Goal: Task Accomplishment & Management: Manage account settings

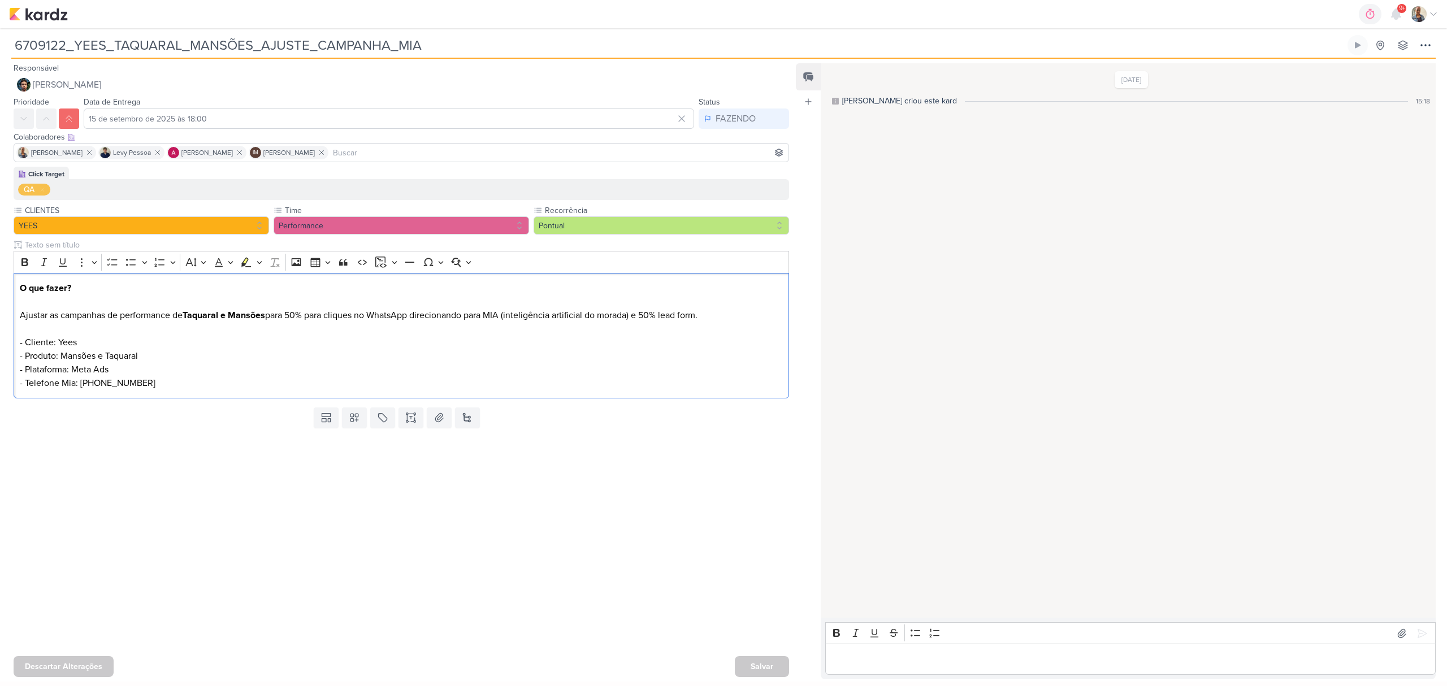
click at [877, 668] on div "Editor editing area: main" at bounding box center [1130, 659] width 611 height 31
click at [1422, 628] on icon at bounding box center [1422, 633] width 11 height 11
click at [53, 75] on button "[PERSON_NAME]" at bounding box center [402, 85] width 776 height 20
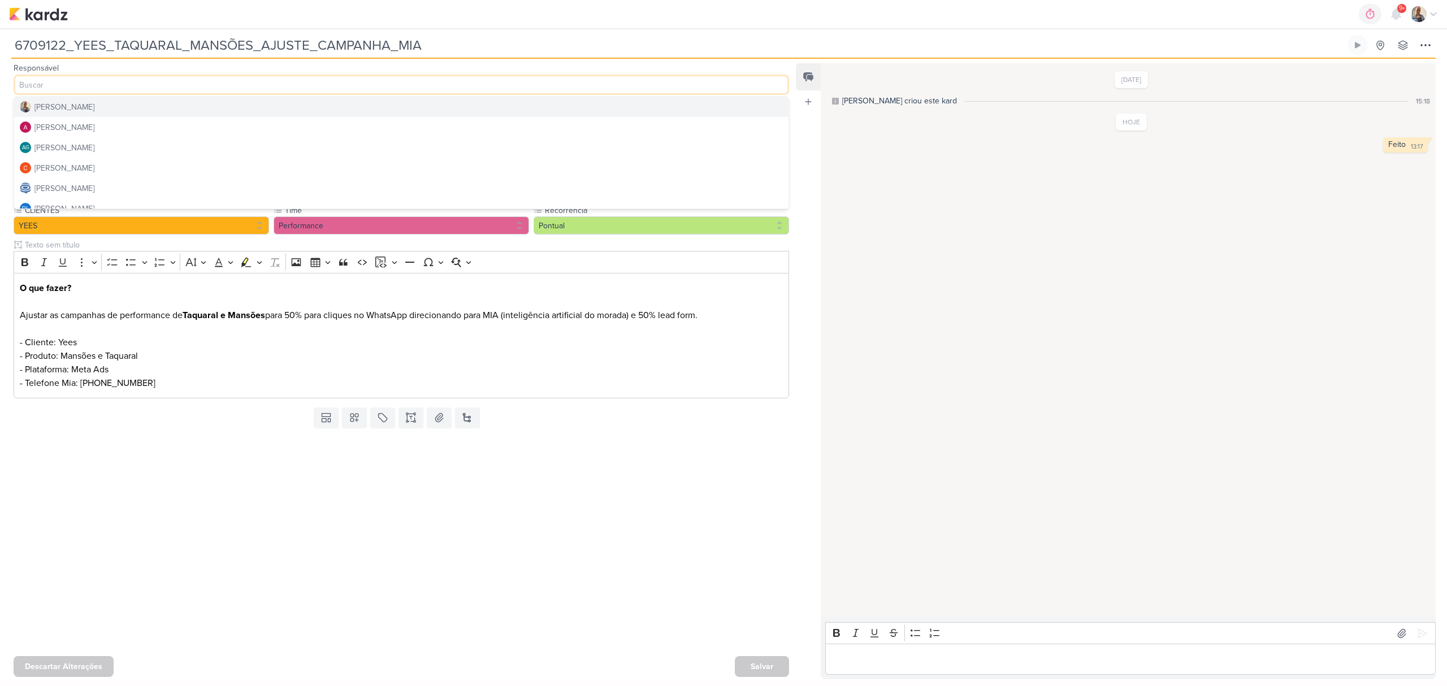
click at [62, 109] on div "[PERSON_NAME]" at bounding box center [64, 107] width 60 height 12
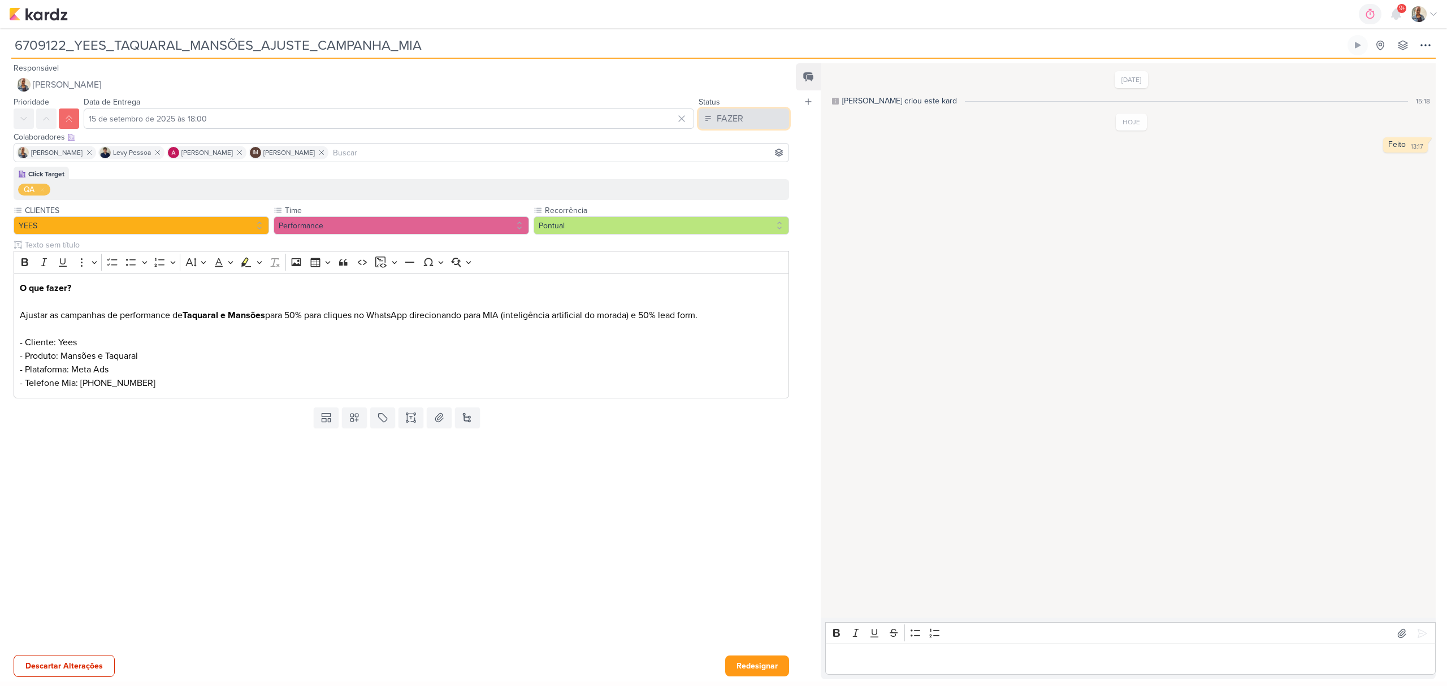
click at [749, 126] on button "FAZER" at bounding box center [744, 119] width 90 height 20
click at [724, 194] on div "FEITO" at bounding box center [721, 200] width 21 height 12
click at [751, 665] on button "Redesignar" at bounding box center [757, 666] width 64 height 21
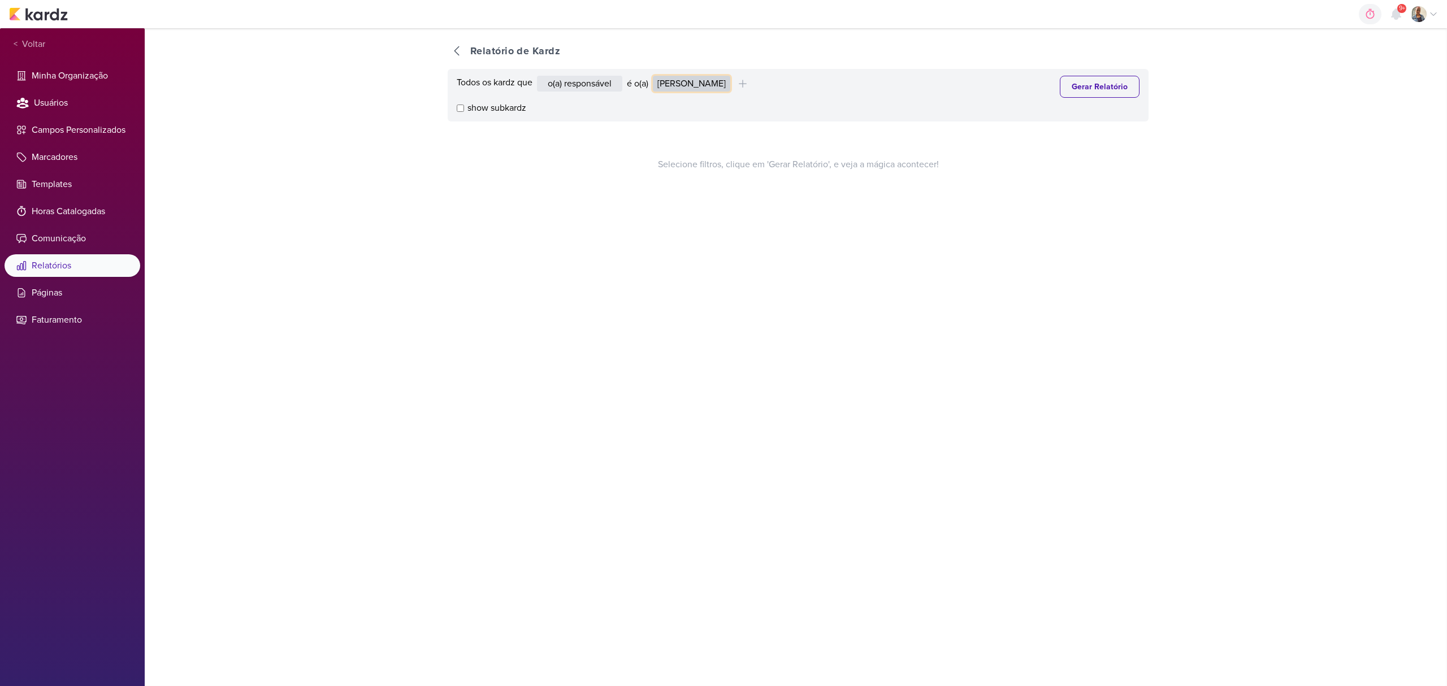
click at [672, 81] on select "[PERSON_NAME] Graciano [PERSON_NAME] [PERSON_NAME] [PERSON_NAME] [PERSON_NAME] …" at bounding box center [691, 84] width 77 height 16
select select "1395"
click at [656, 76] on select "[PERSON_NAME] Graciano [PERSON_NAME] [PERSON_NAME] [PERSON_NAME] [PERSON_NAME] …" at bounding box center [691, 84] width 77 height 16
click at [1106, 88] on button "Gerar Relatório" at bounding box center [1100, 87] width 80 height 22
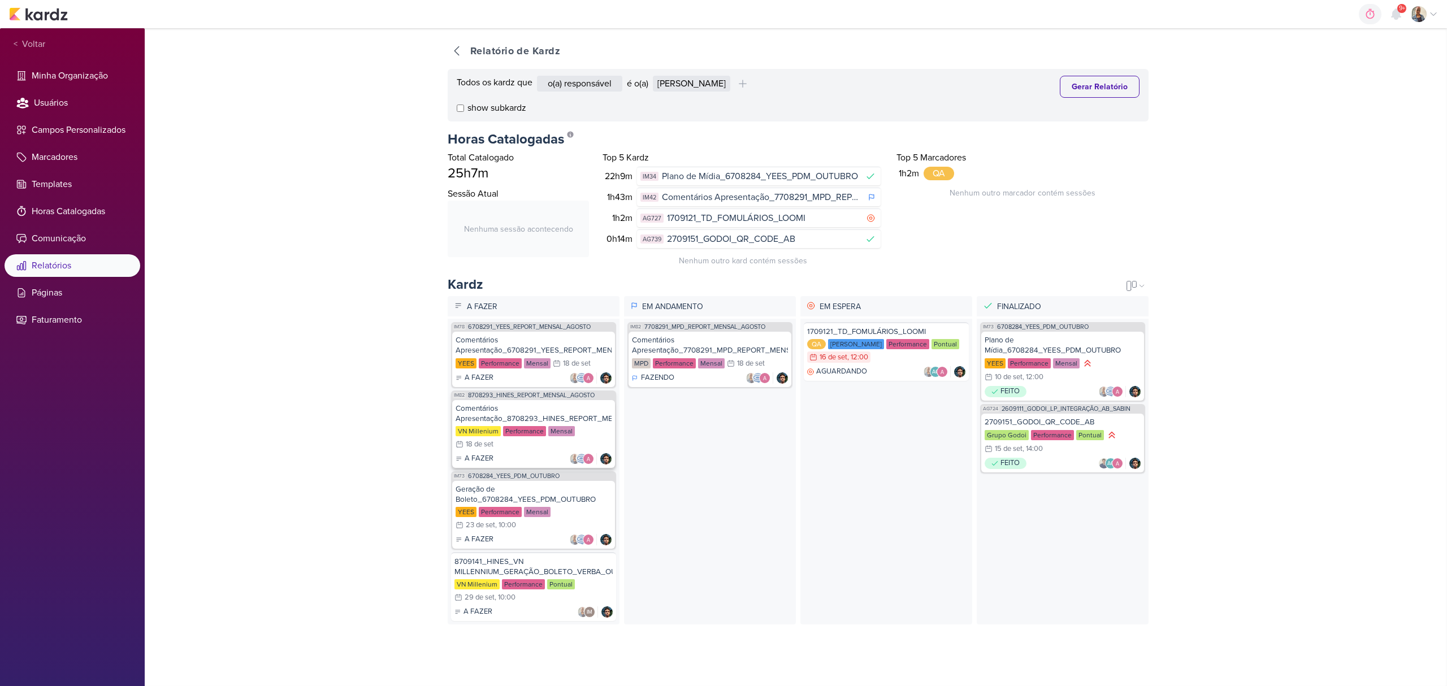
click at [487, 413] on div "Comentários Apresentação_8708293_HINES_REPORT_MENSAL_AGOSTO" at bounding box center [534, 414] width 156 height 20
click at [715, 354] on div "Comentários Apresentação_7708291_MPD_REPORT_MENSAL_AGOSTO" at bounding box center [710, 345] width 156 height 20
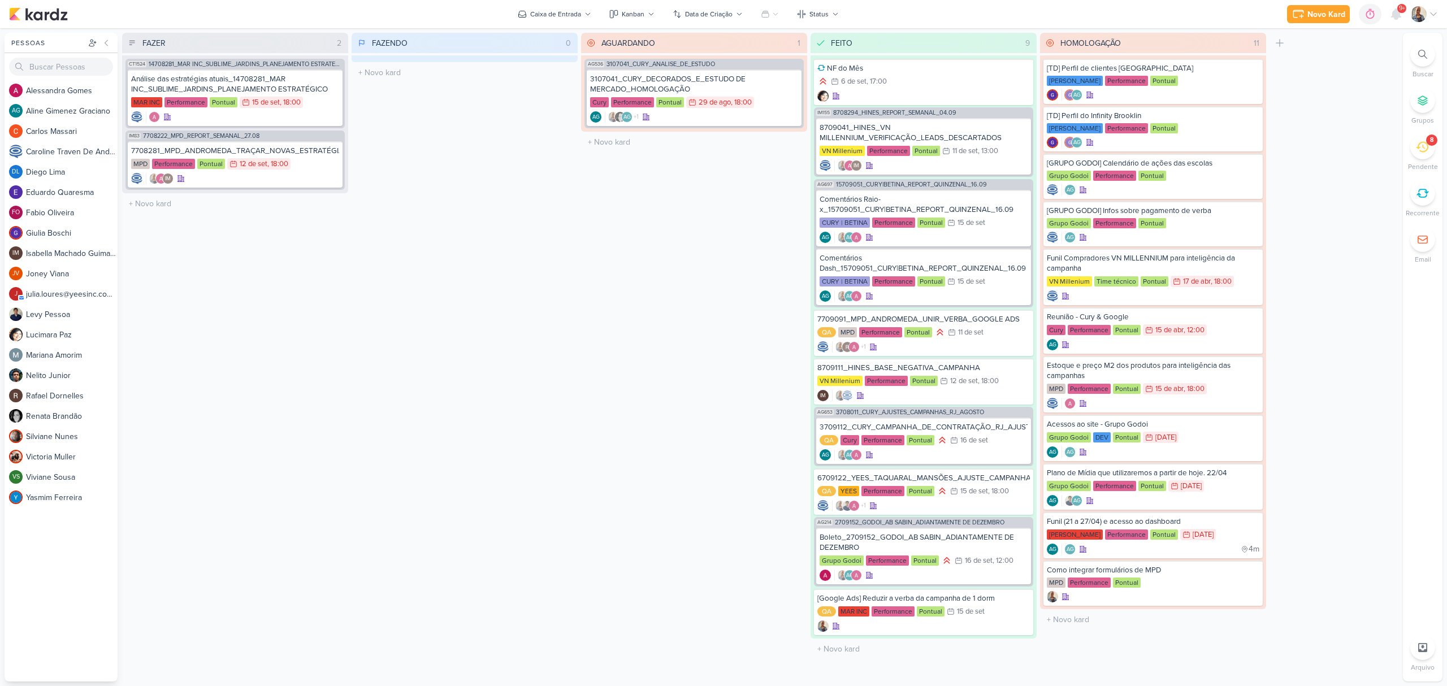
click at [1430, 150] on div "8" at bounding box center [1423, 147] width 25 height 25
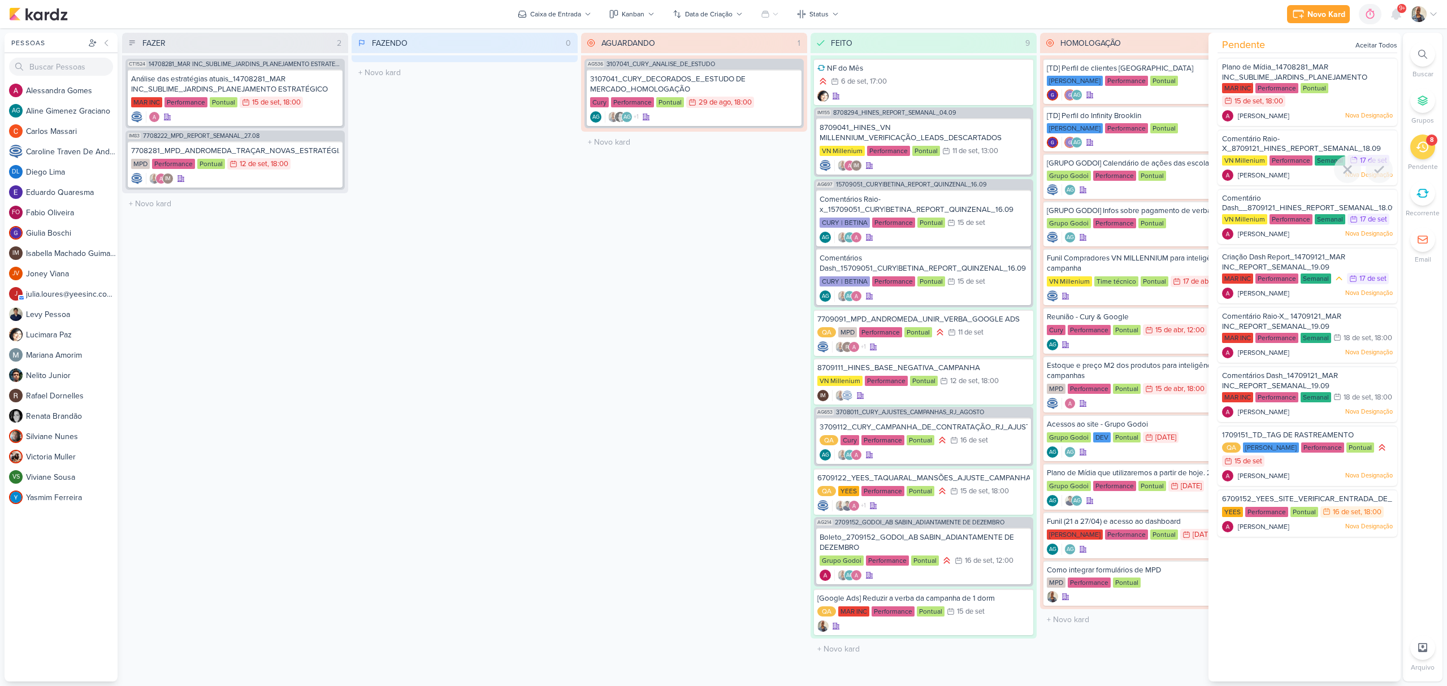
click at [1301, 181] on div "Alessandra Gomes Nova Designação" at bounding box center [1307, 175] width 171 height 11
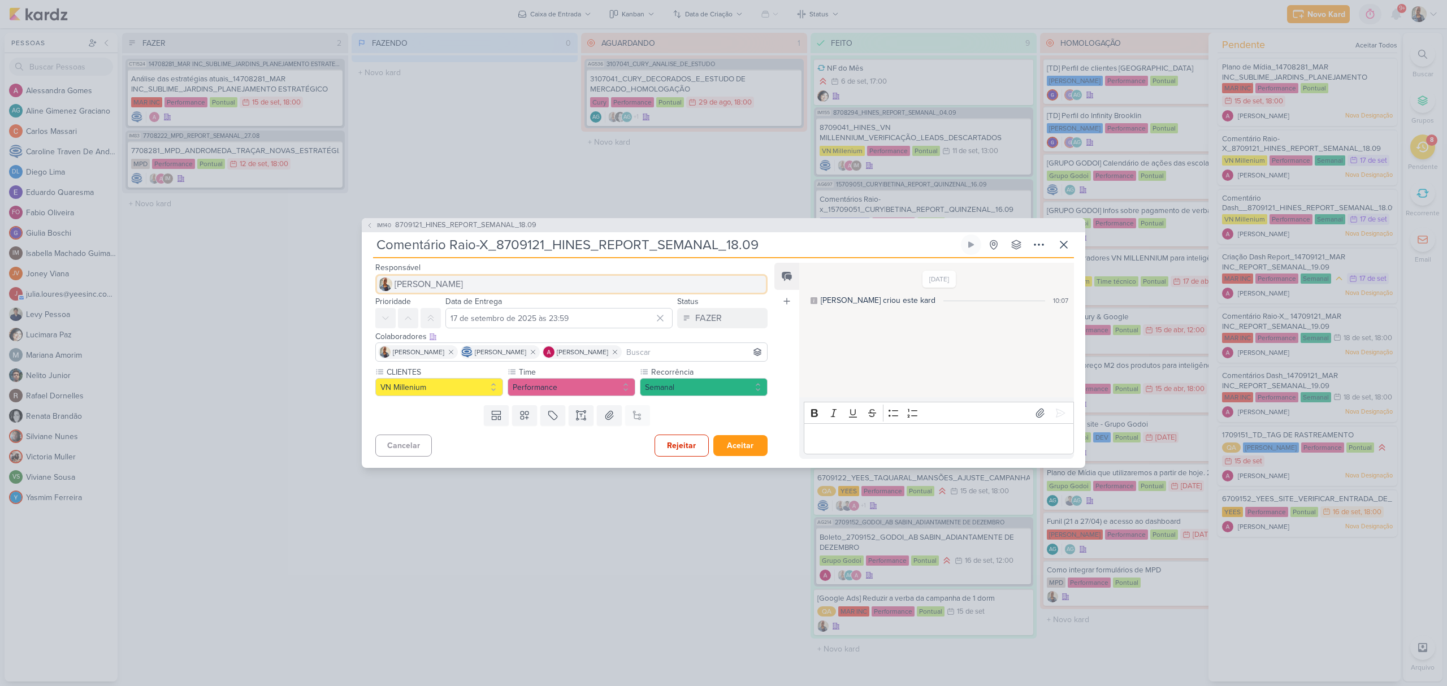
click at [425, 283] on span "[PERSON_NAME]" at bounding box center [429, 285] width 68 height 14
type input "aless"
click at [435, 306] on div "[PERSON_NAME]" at bounding box center [426, 307] width 60 height 12
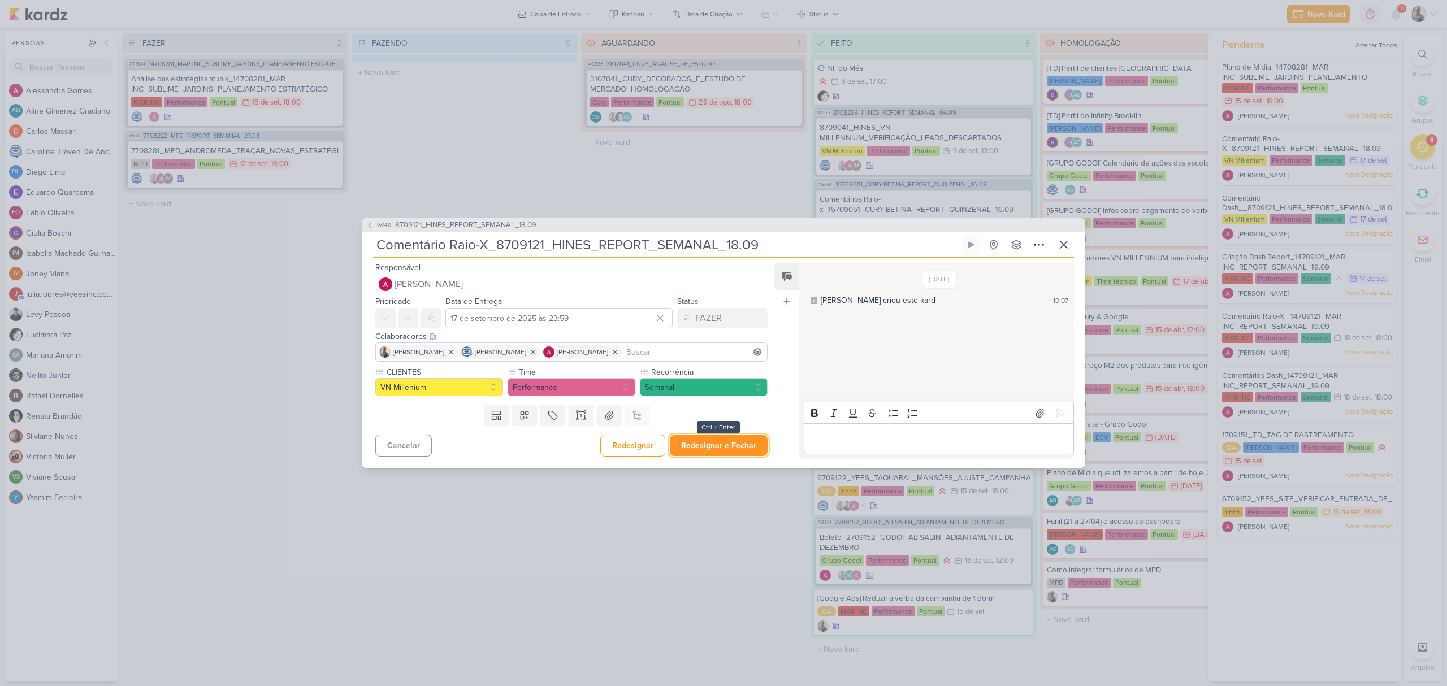
click at [724, 450] on button "Redesignar e Fechar" at bounding box center [719, 445] width 98 height 21
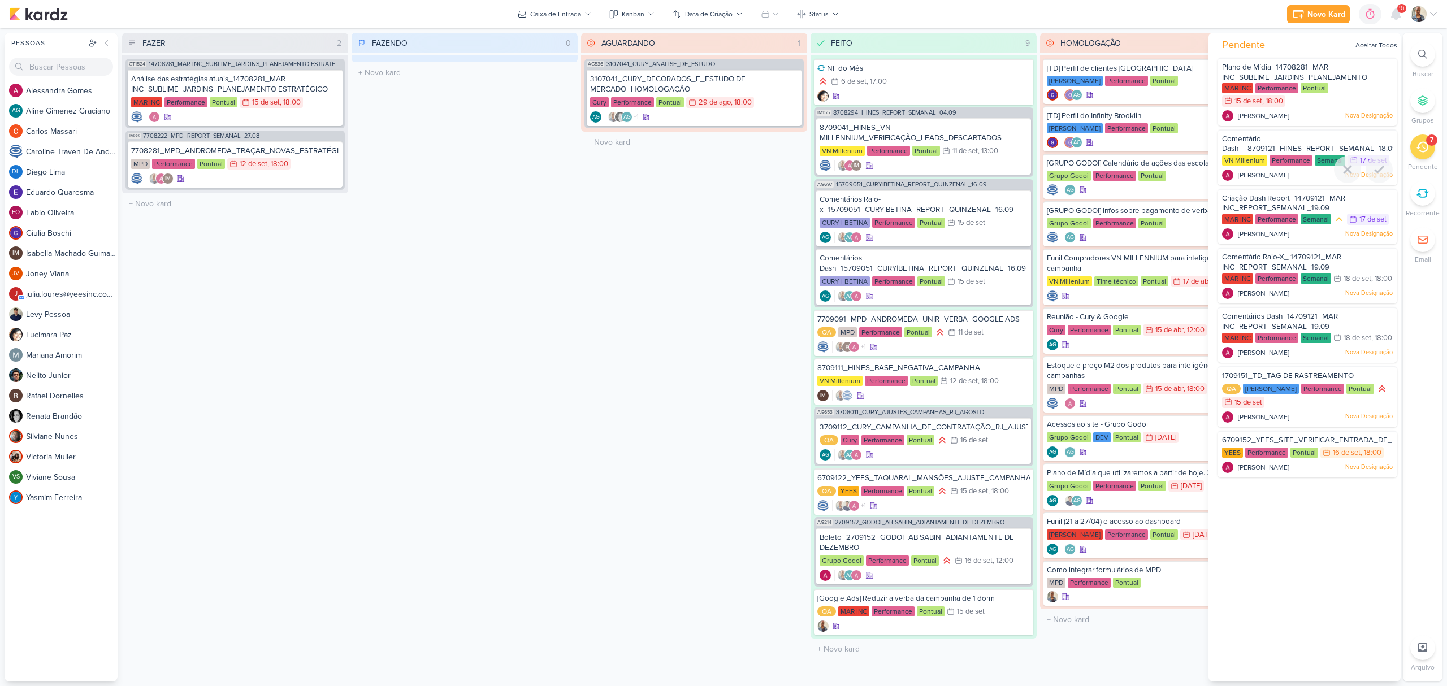
click at [1290, 138] on div "Comentário Dash__8709121_HINES_REPORT_SEMANAL_18.09" at bounding box center [1307, 144] width 171 height 21
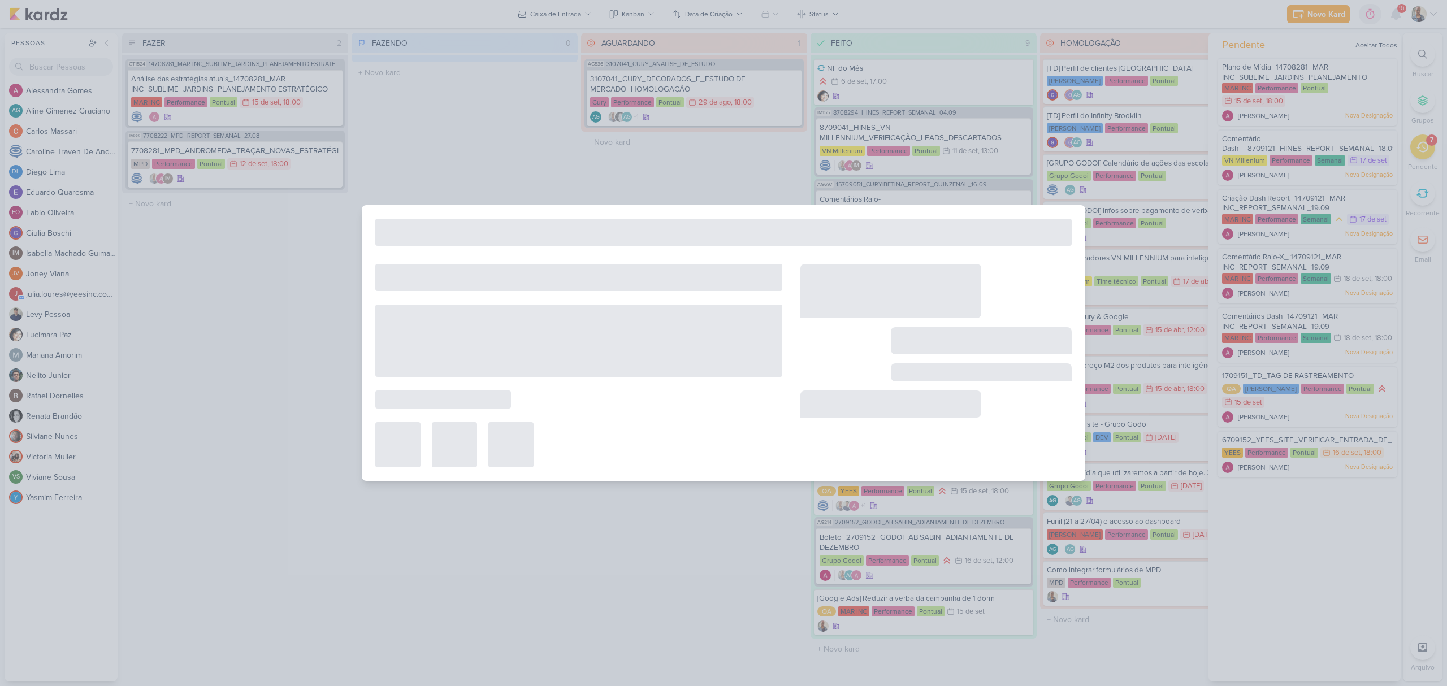
type input "Comentário Dash__8709121_HINES_REPORT_SEMANAL_18.09"
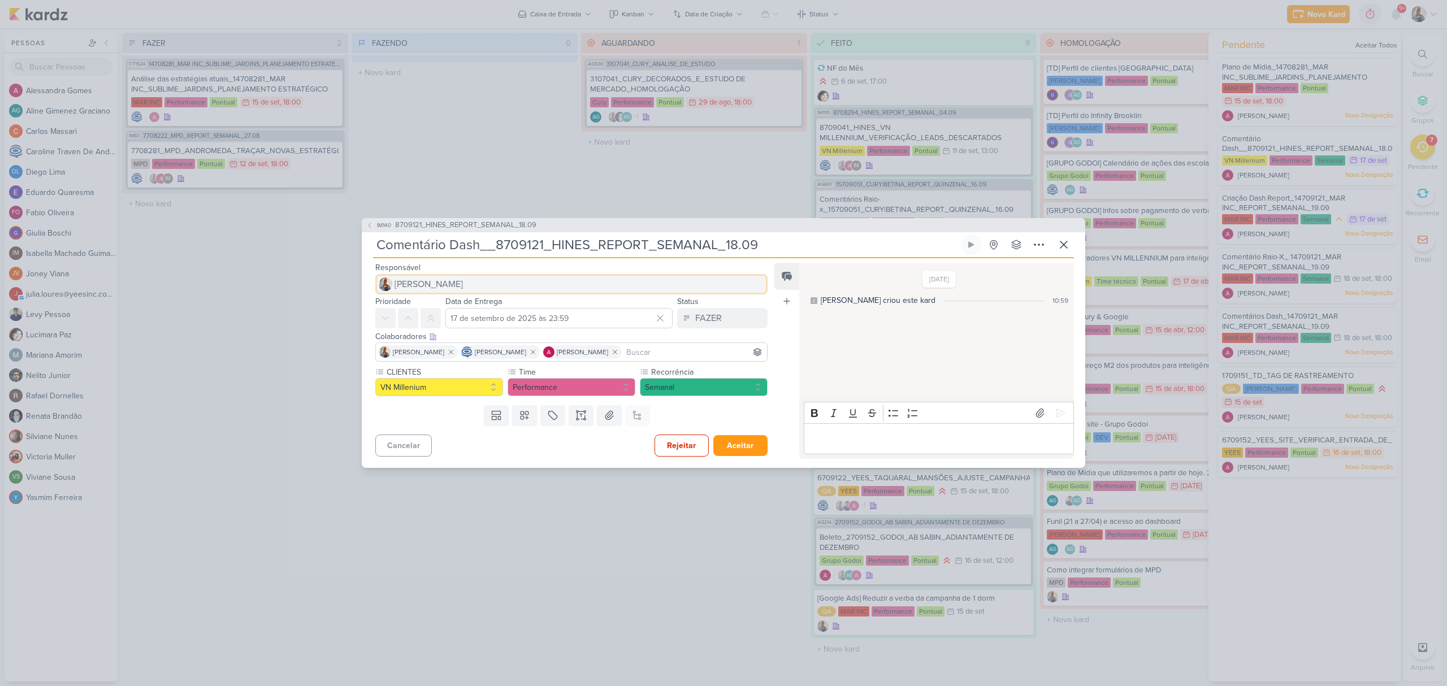
click at [432, 283] on span "[PERSON_NAME]" at bounding box center [429, 285] width 68 height 14
type input "ales"
click at [433, 301] on div "[PERSON_NAME]" at bounding box center [426, 307] width 60 height 12
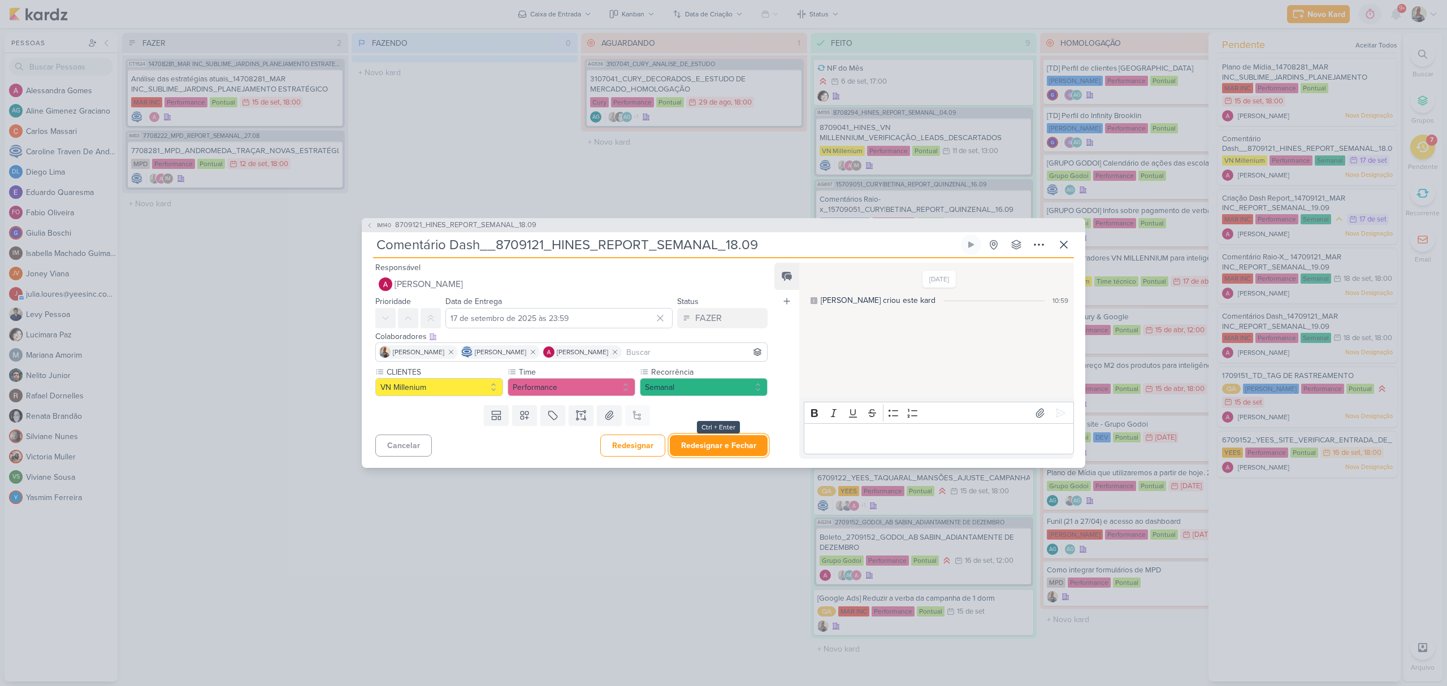
click at [753, 444] on button "Redesignar e Fechar" at bounding box center [719, 445] width 98 height 21
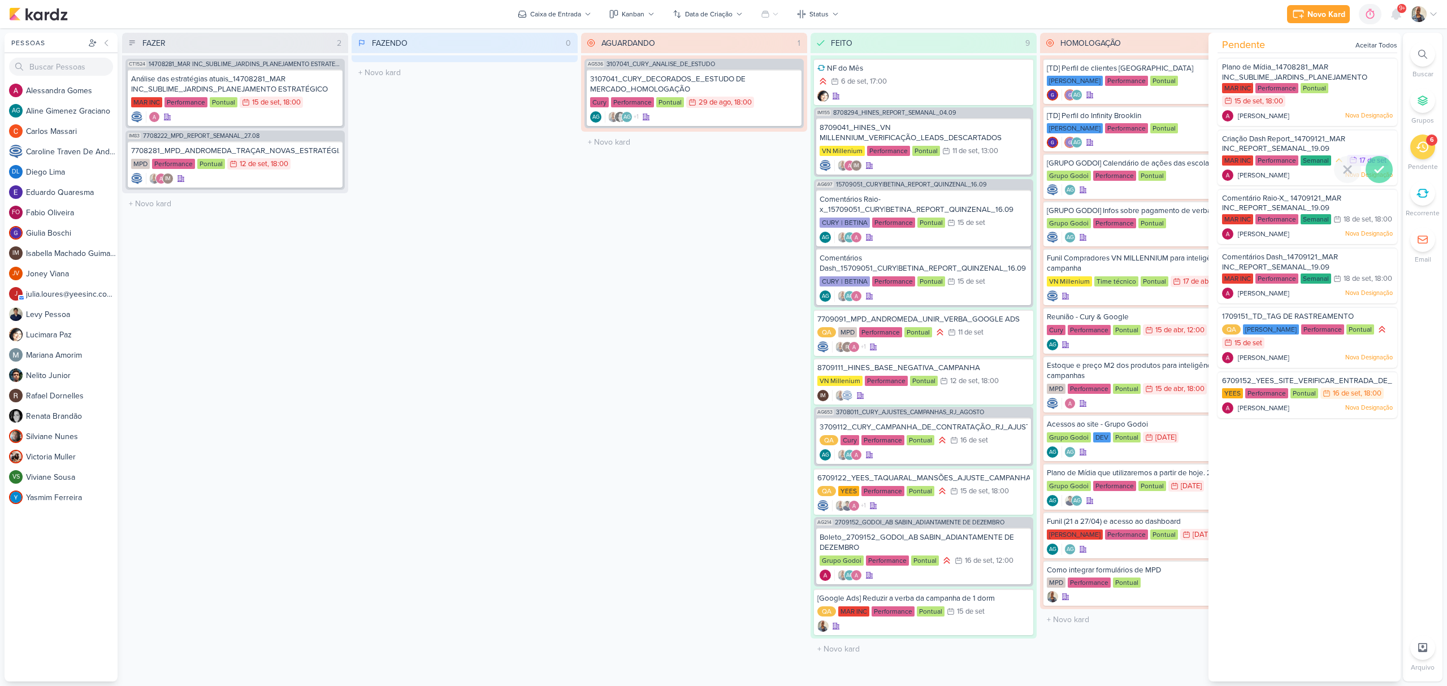
click at [1380, 176] on icon at bounding box center [1380, 170] width 14 height 14
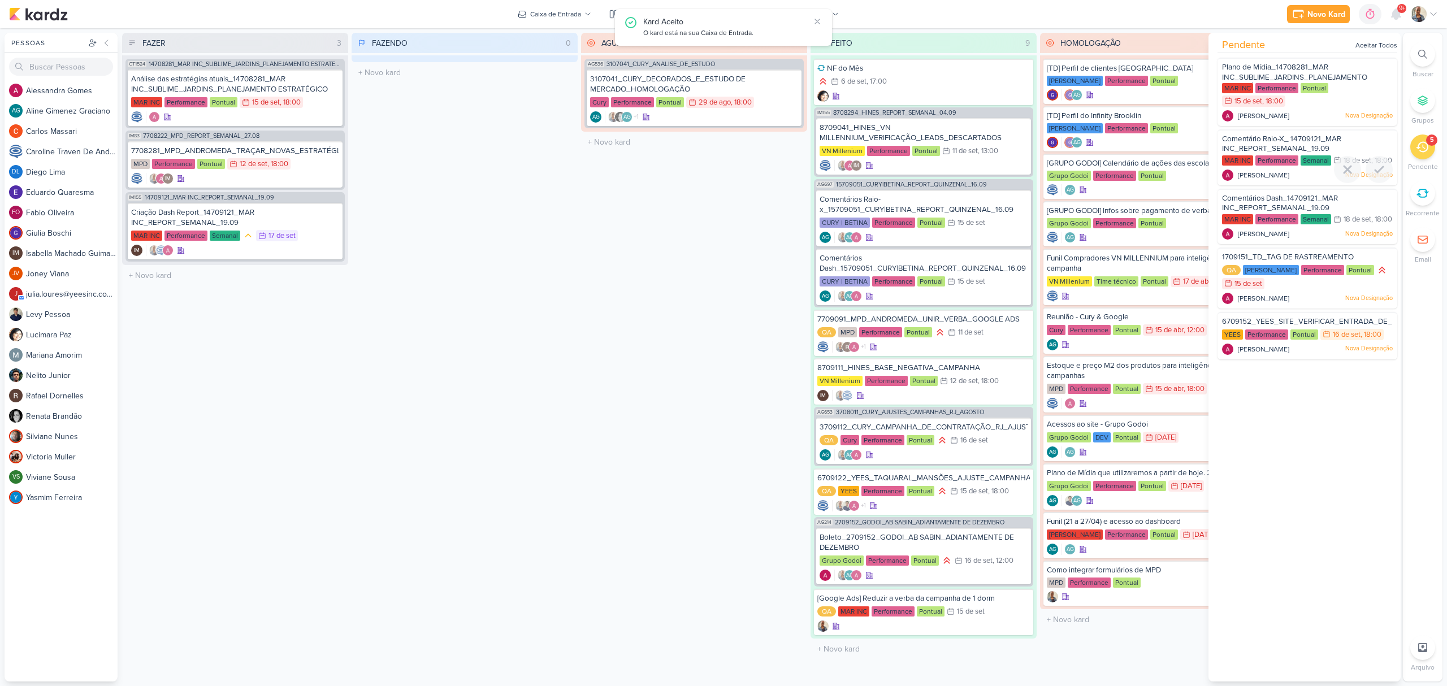
click at [1271, 135] on span "Comentário Raio-X_ 14709121_MAR INC_REPORT_SEMANAL_19.09" at bounding box center [1281, 144] width 119 height 19
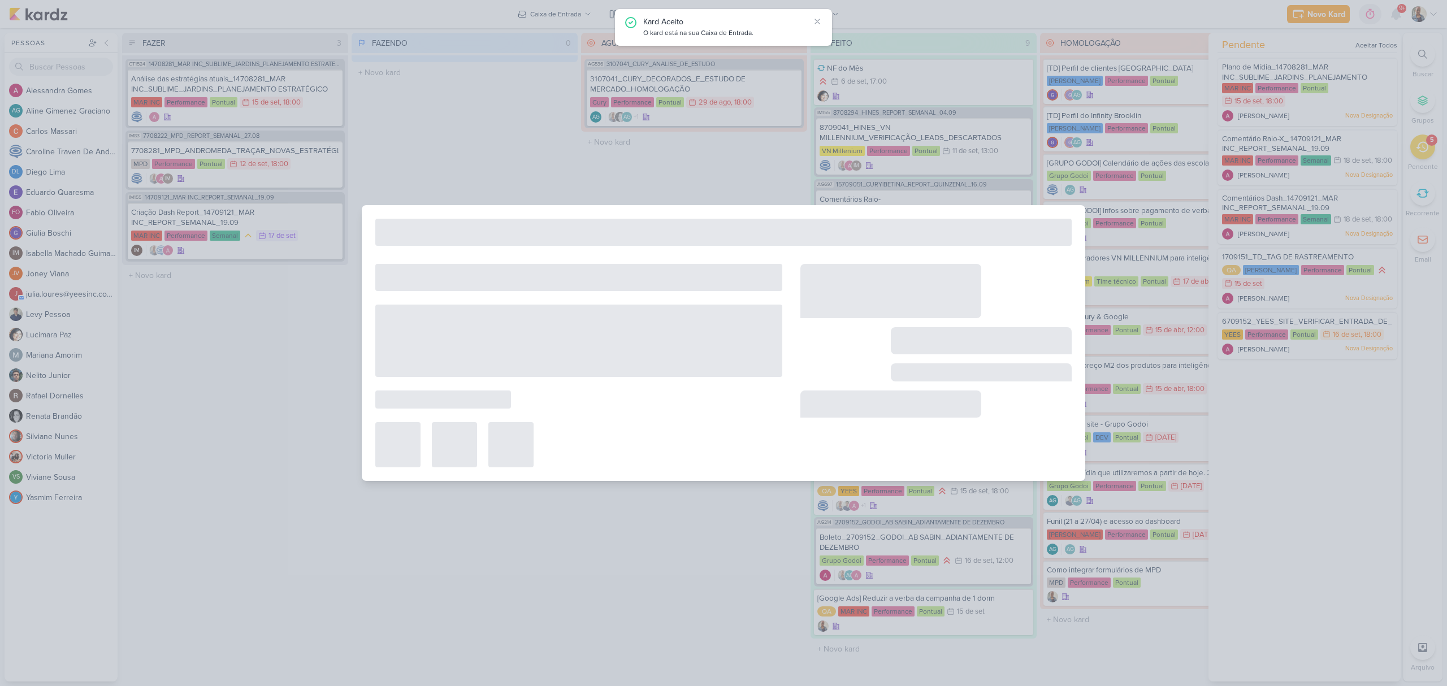
type input "Comentário Raio-X_ 14709121_MAR INC_REPORT_SEMANAL_19.09"
type input "18 de setembro de 2025 às 18:00"
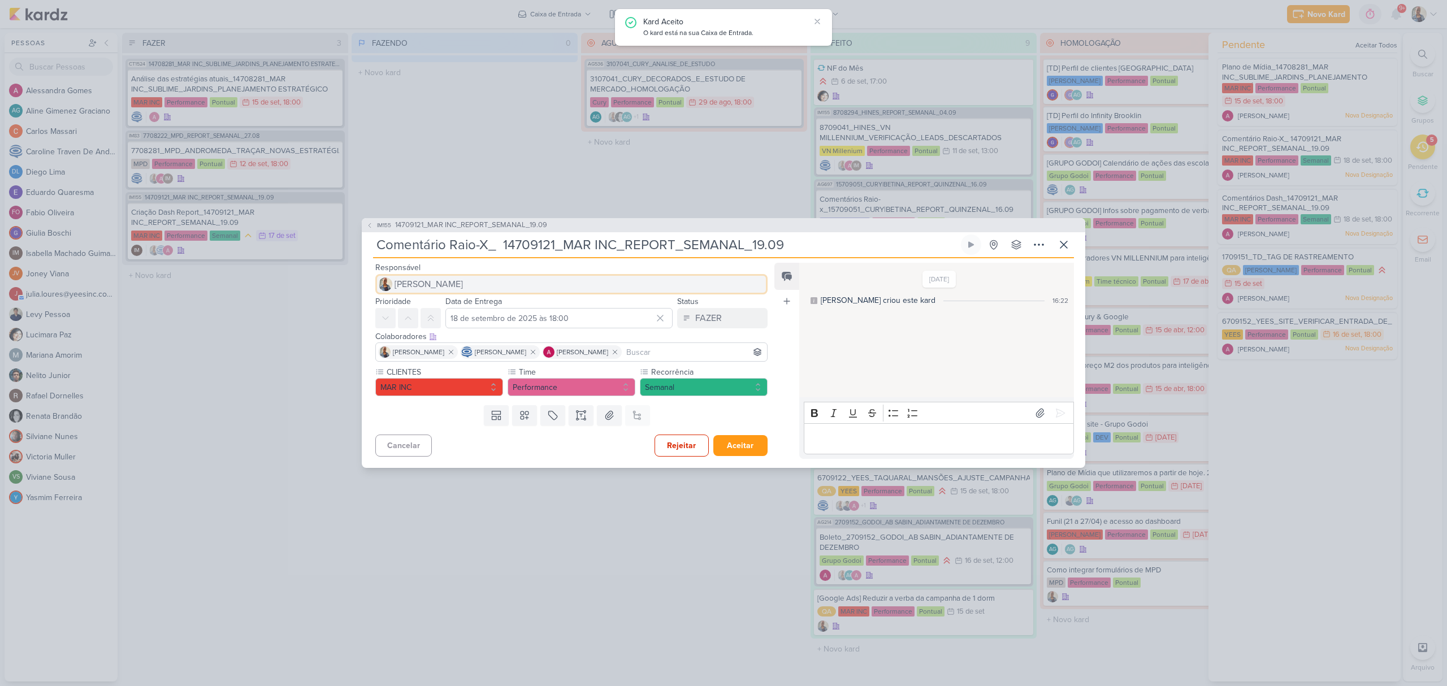
click at [408, 279] on span "[PERSON_NAME]" at bounding box center [429, 285] width 68 height 14
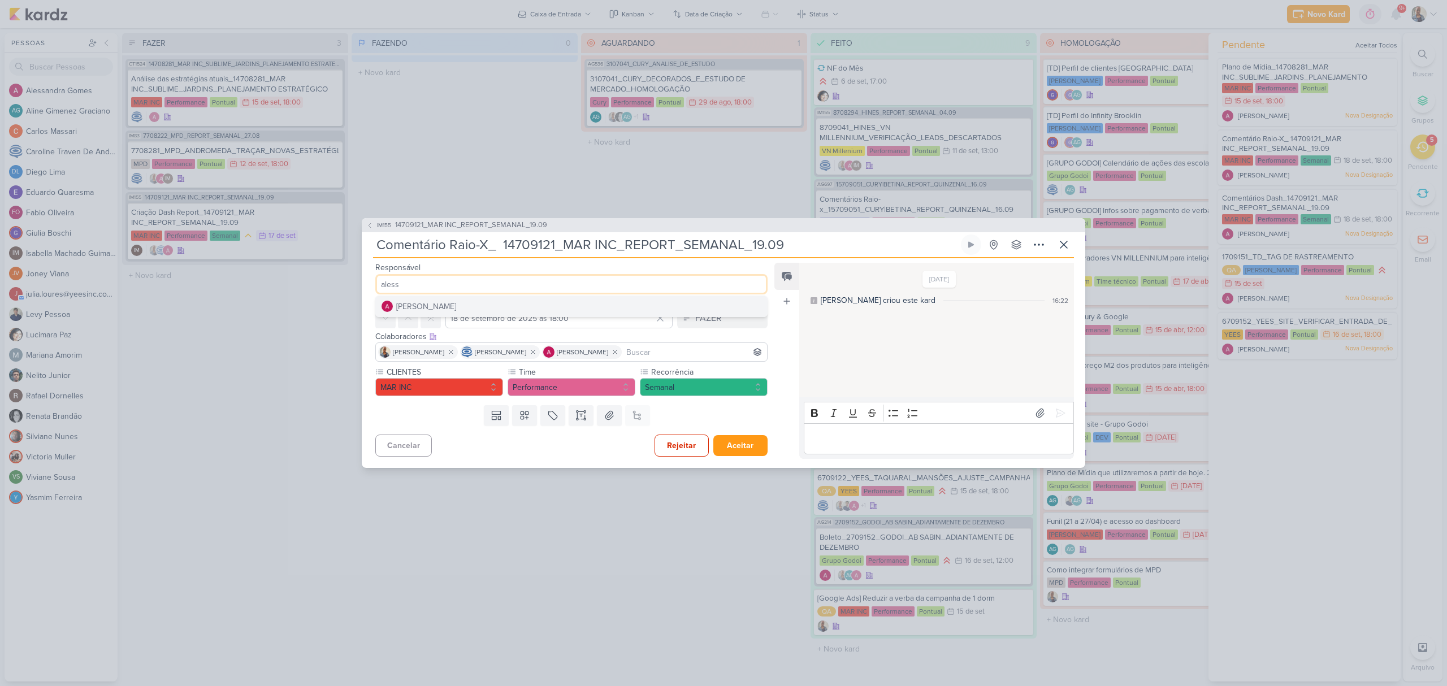
type input "aless"
click at [426, 304] on div "[PERSON_NAME]" at bounding box center [426, 307] width 60 height 12
click at [745, 439] on button "Redesignar e Fechar" at bounding box center [719, 445] width 98 height 21
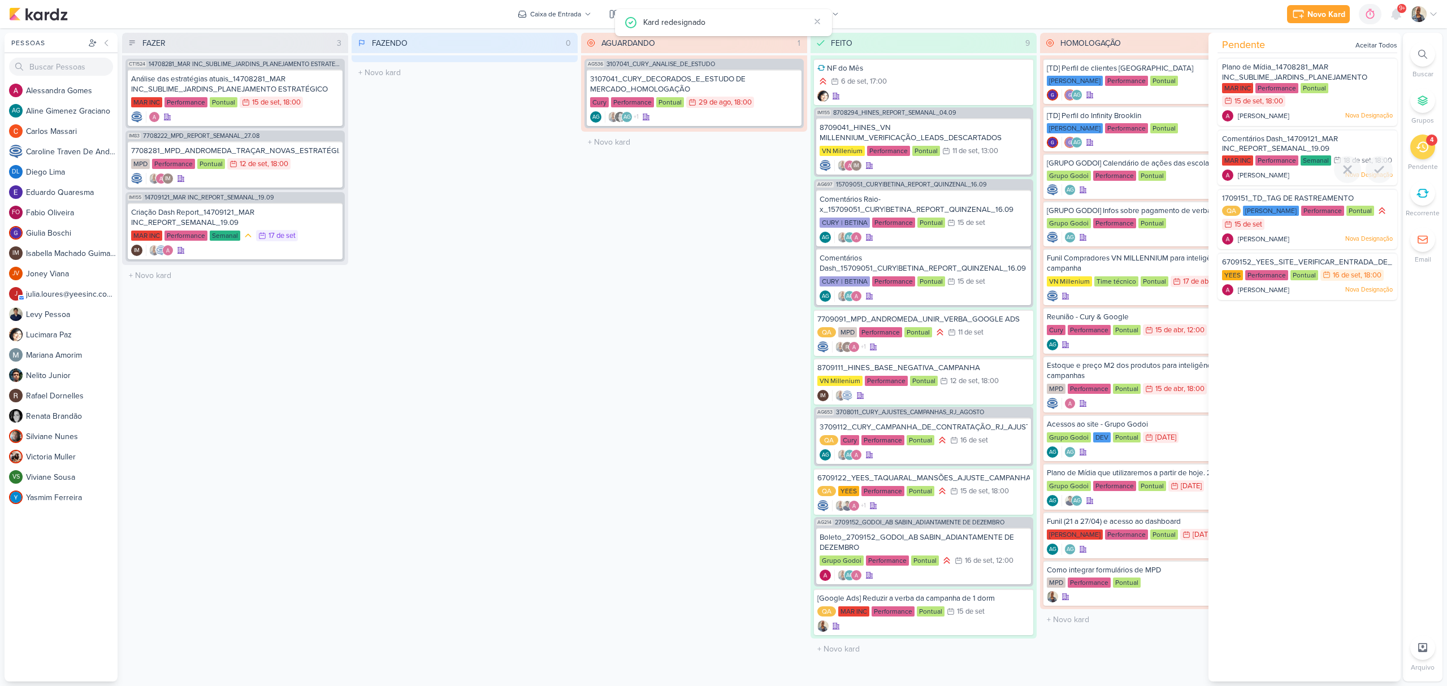
click at [1372, 165] on div ", 18:00" at bounding box center [1382, 160] width 21 height 7
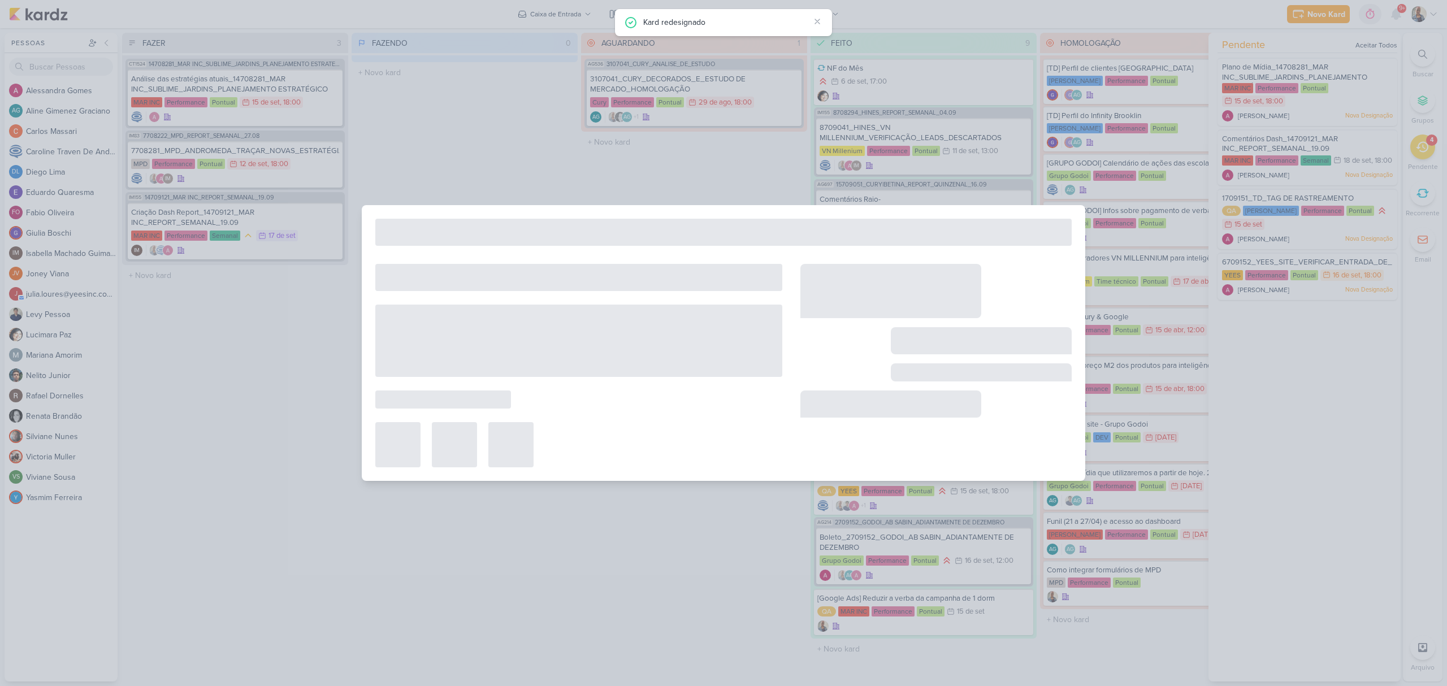
type input "Comentários Dash_14709121_MAR INC_REPORT_SEMANAL_19.09"
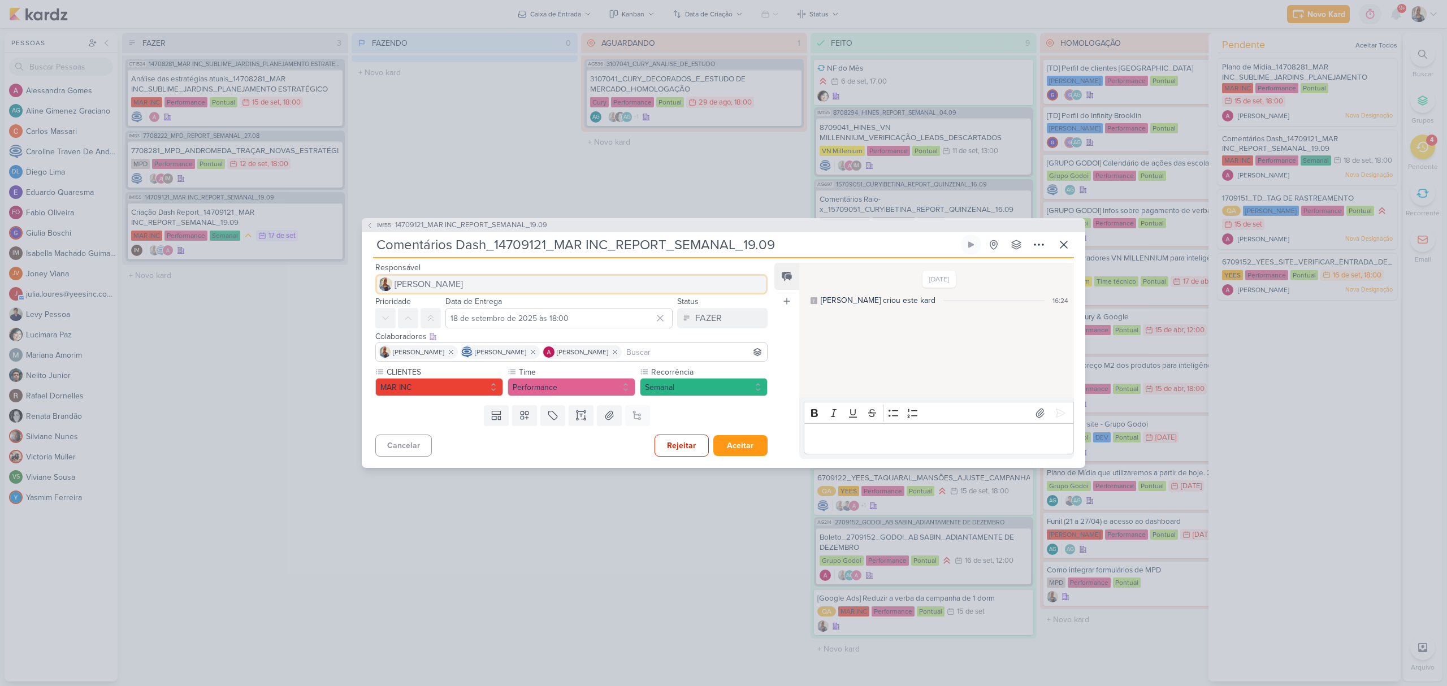
click at [448, 286] on button "[PERSON_NAME]" at bounding box center [571, 284] width 392 height 20
type input "ales"
click at [455, 305] on div "[PERSON_NAME]" at bounding box center [426, 307] width 60 height 12
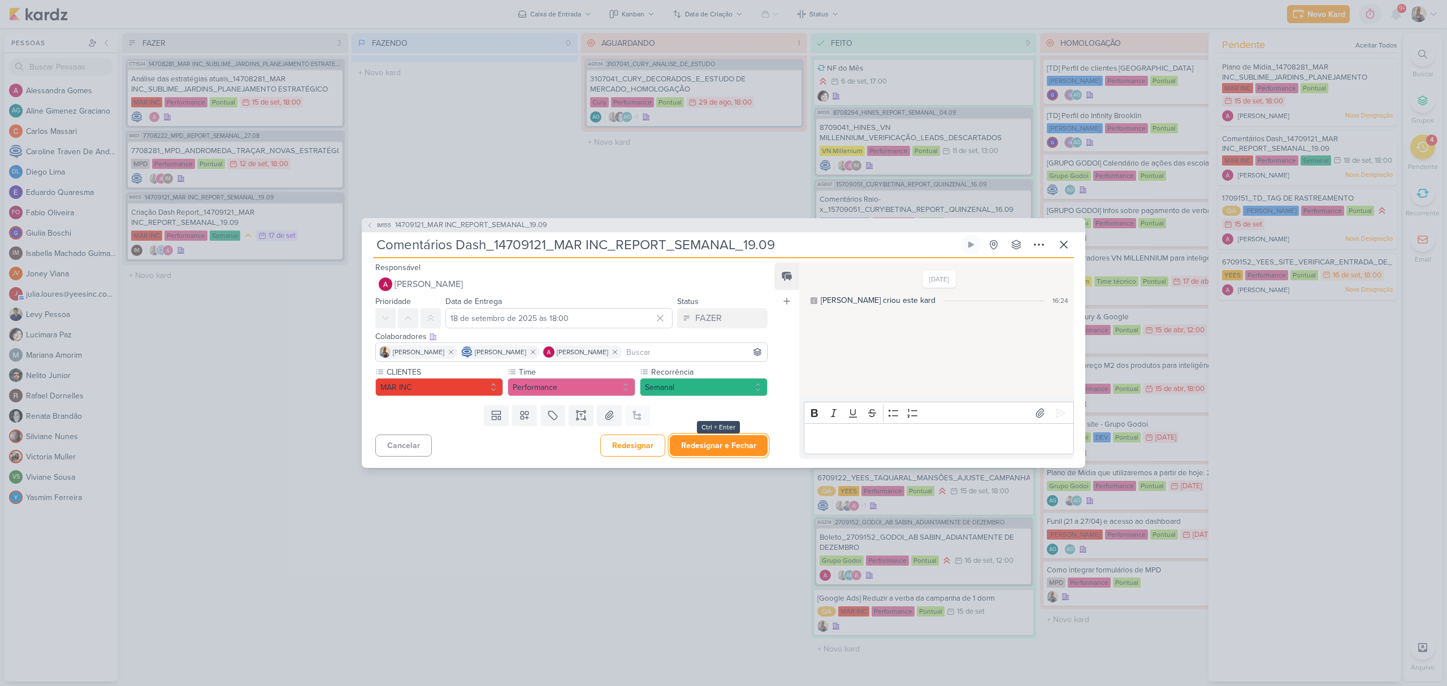
click at [712, 439] on button "Redesignar e Fechar" at bounding box center [719, 445] width 98 height 21
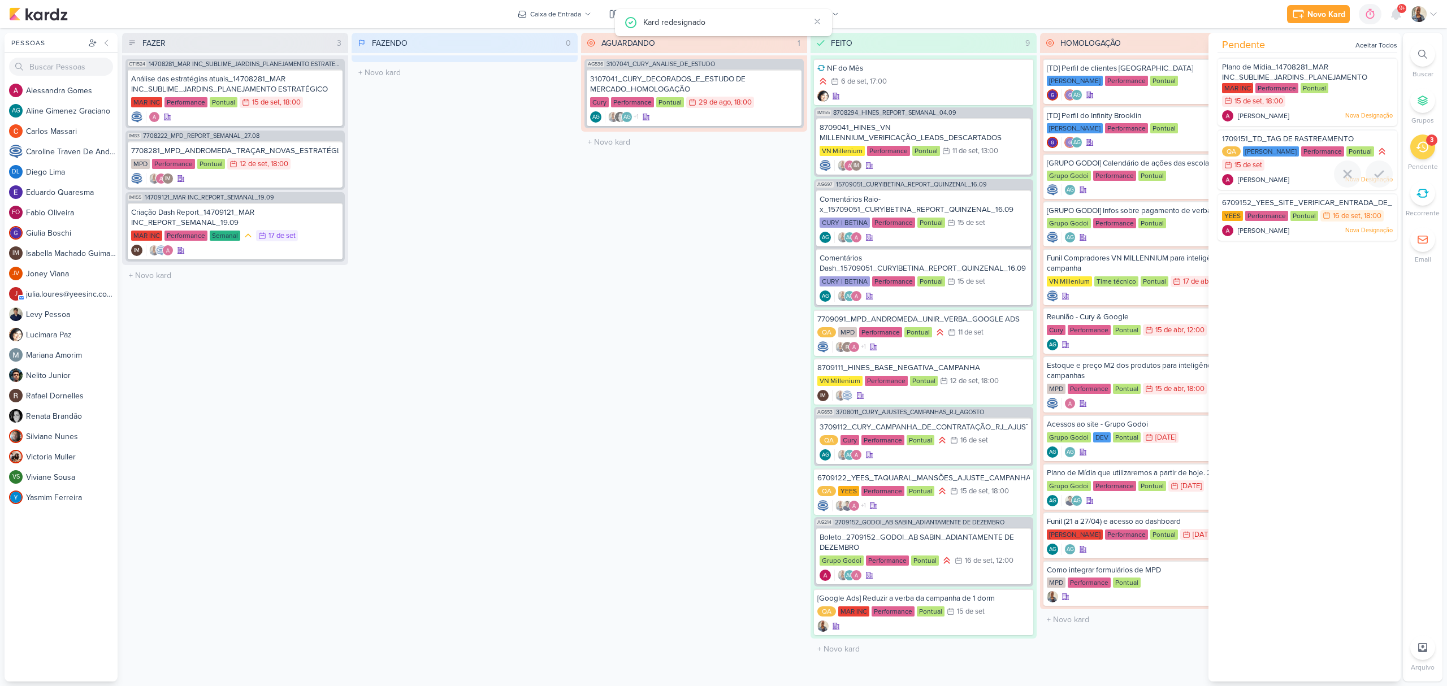
click at [1270, 164] on div "QA Teixeira Duarte Performance Pontual 15/9" at bounding box center [1307, 159] width 171 height 26
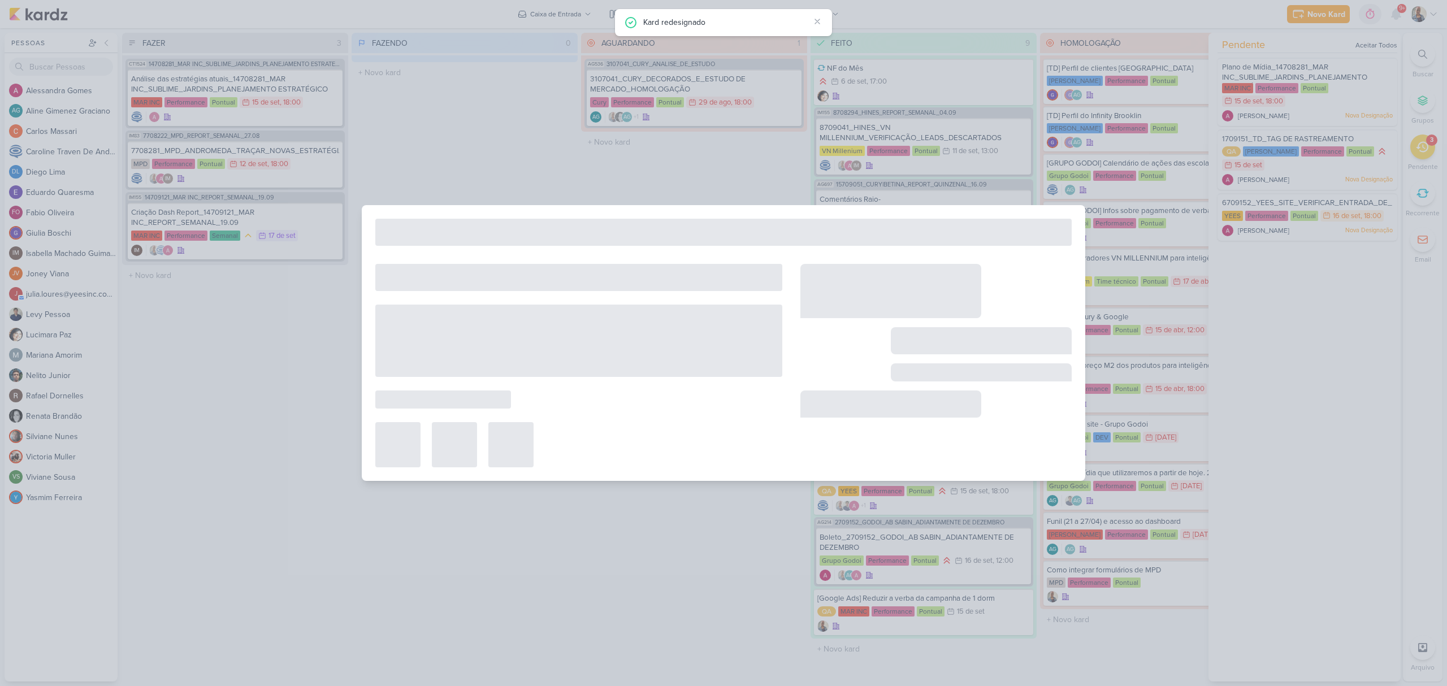
type input "1709151_TD_TAG DE RASTREAMENTO"
type input "15 de setembro de 2025 às 23:59"
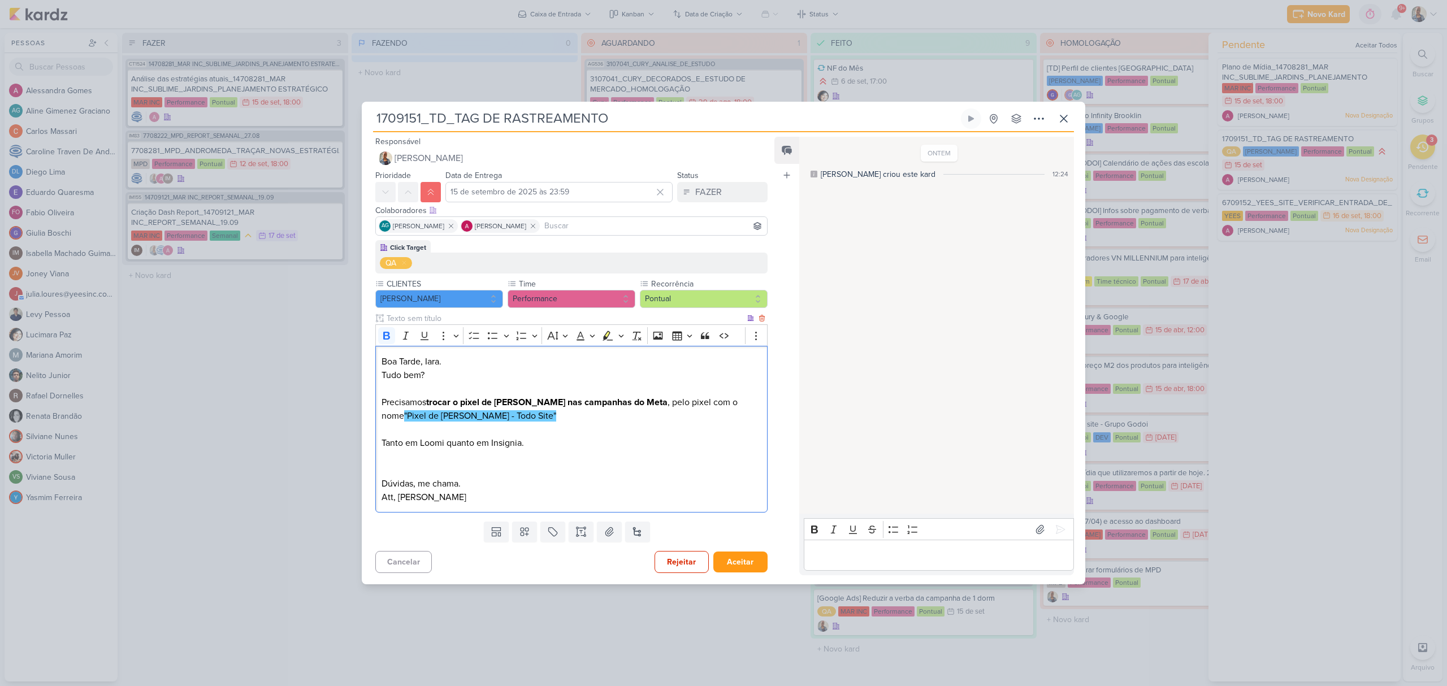
drag, startPoint x: 555, startPoint y: 407, endPoint x: 694, endPoint y: 417, distance: 139.4
click at [702, 413] on p "Boa Tarde, Iara. Tudo bem? Precisamos trocar o pixel de Teixeira Duarte nas cam…" at bounding box center [572, 389] width 380 height 68
click at [609, 419] on p "Boa Tarde, Iara. Tudo bem? Precisamos trocar o pixel de Teixeira Duarte nas cam…" at bounding box center [572, 389] width 380 height 68
click at [840, 566] on div "Editor editing area: main" at bounding box center [939, 555] width 270 height 31
click at [1059, 525] on icon at bounding box center [1060, 529] width 11 height 11
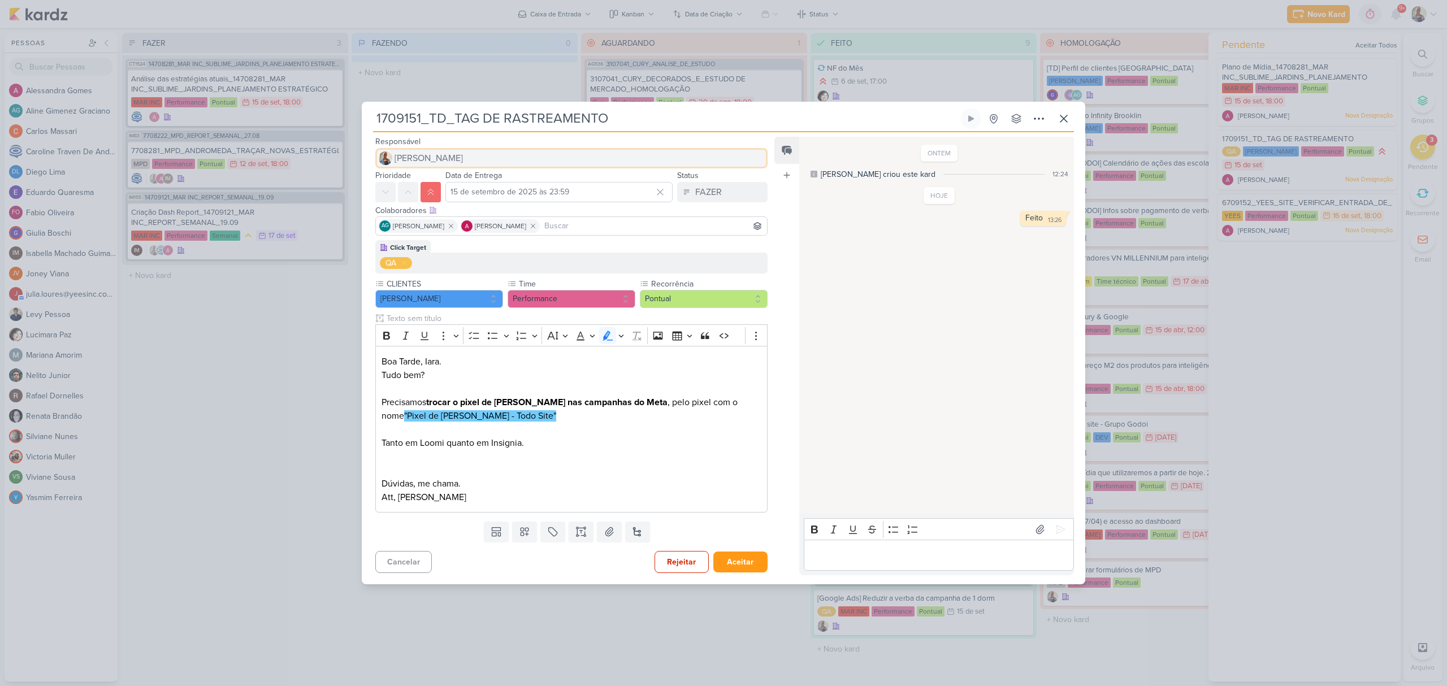
click at [423, 154] on span "[PERSON_NAME]" at bounding box center [429, 159] width 68 height 14
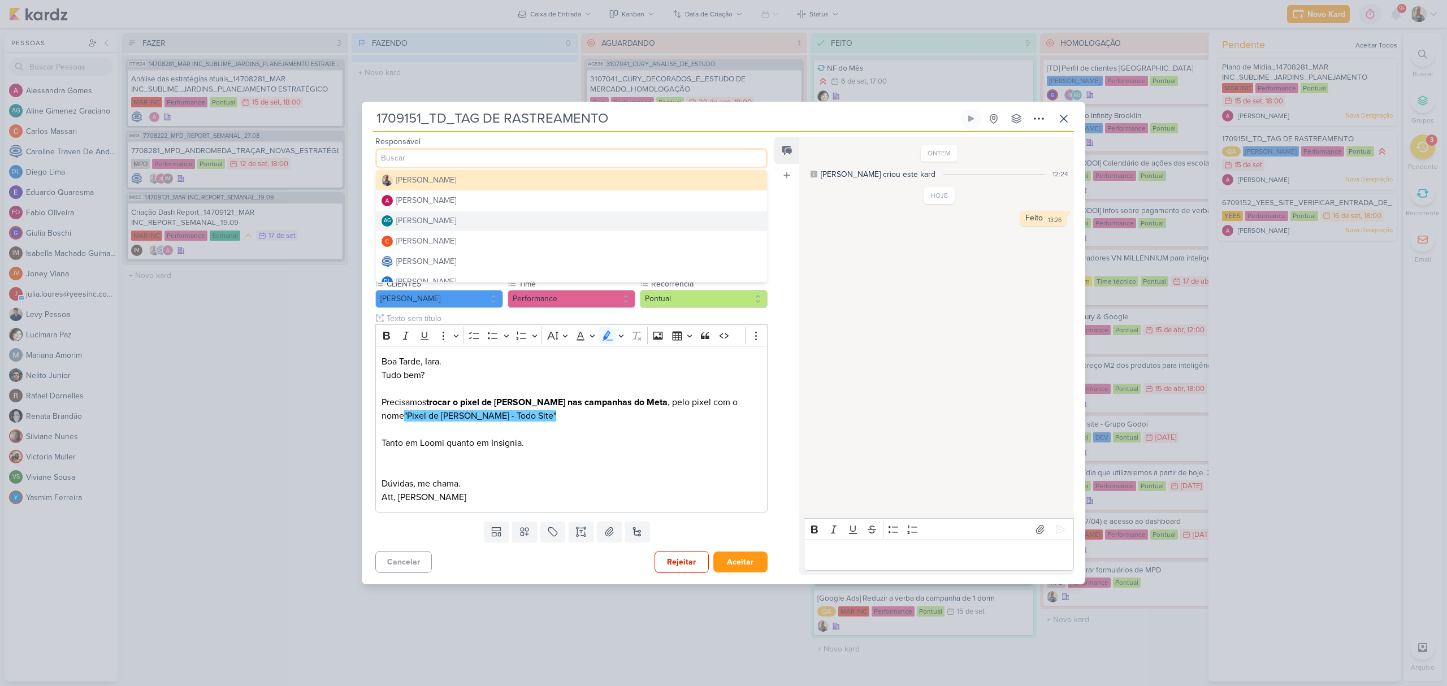
click at [797, 246] on div "Feed Atrelar email Solte o email para atrelar ao kard" at bounding box center [787, 356] width 25 height 439
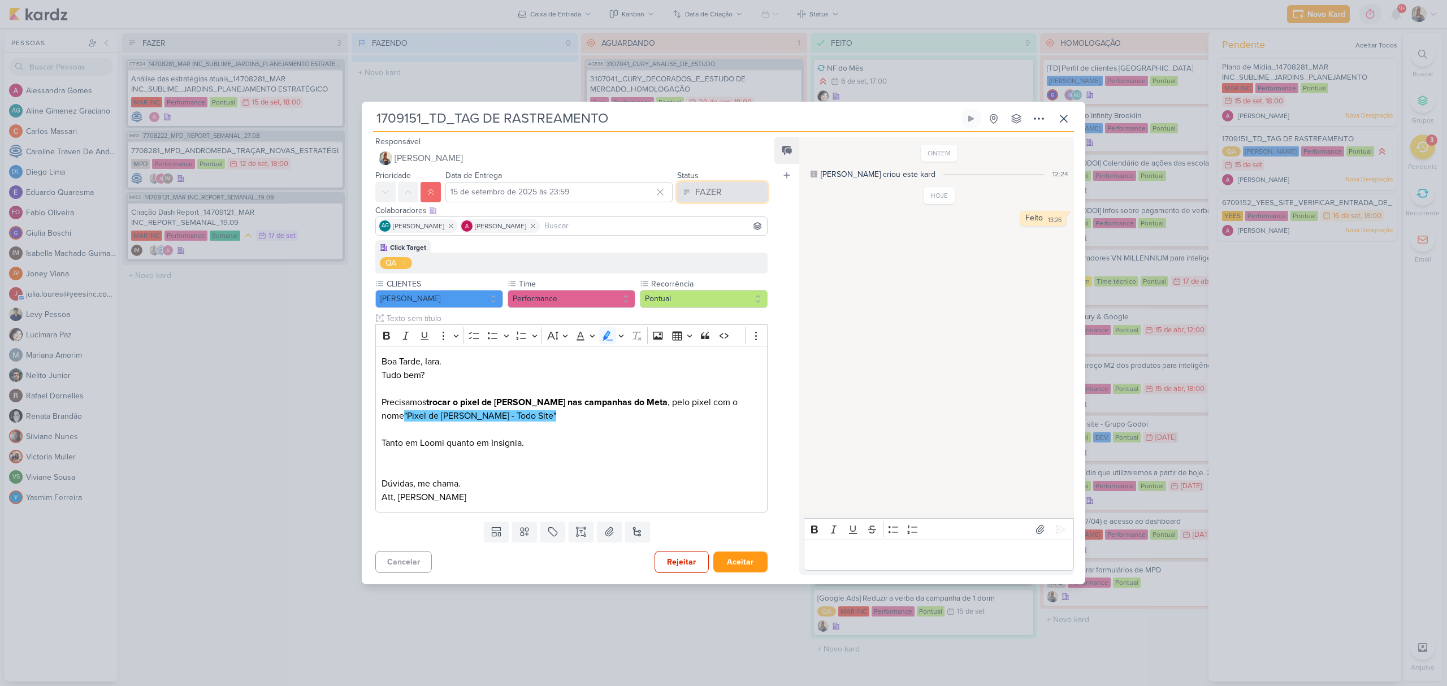
click at [711, 188] on div "FAZER" at bounding box center [708, 192] width 27 height 14
click at [704, 265] on button "FEITO" at bounding box center [717, 274] width 101 height 19
click at [738, 560] on button "Aceitar" at bounding box center [740, 562] width 54 height 21
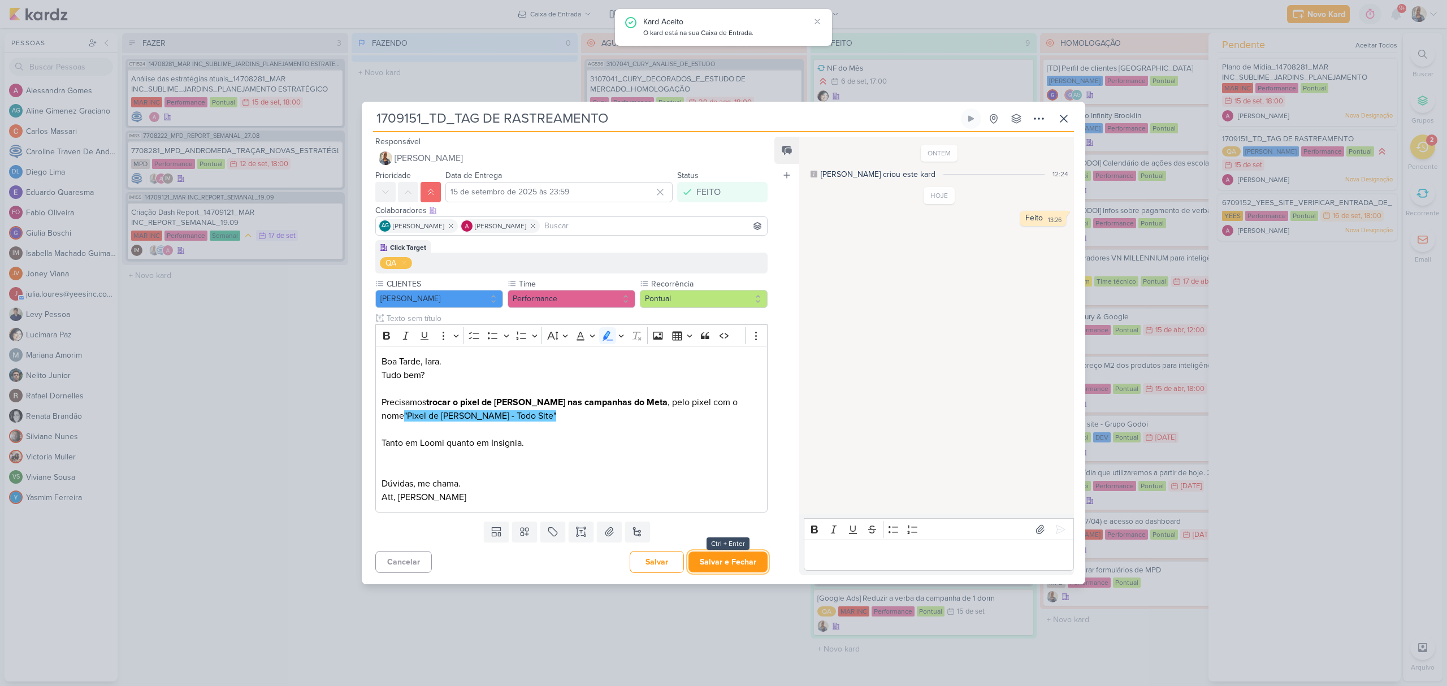
click at [738, 560] on button "Salvar e Fechar" at bounding box center [728, 562] width 79 height 21
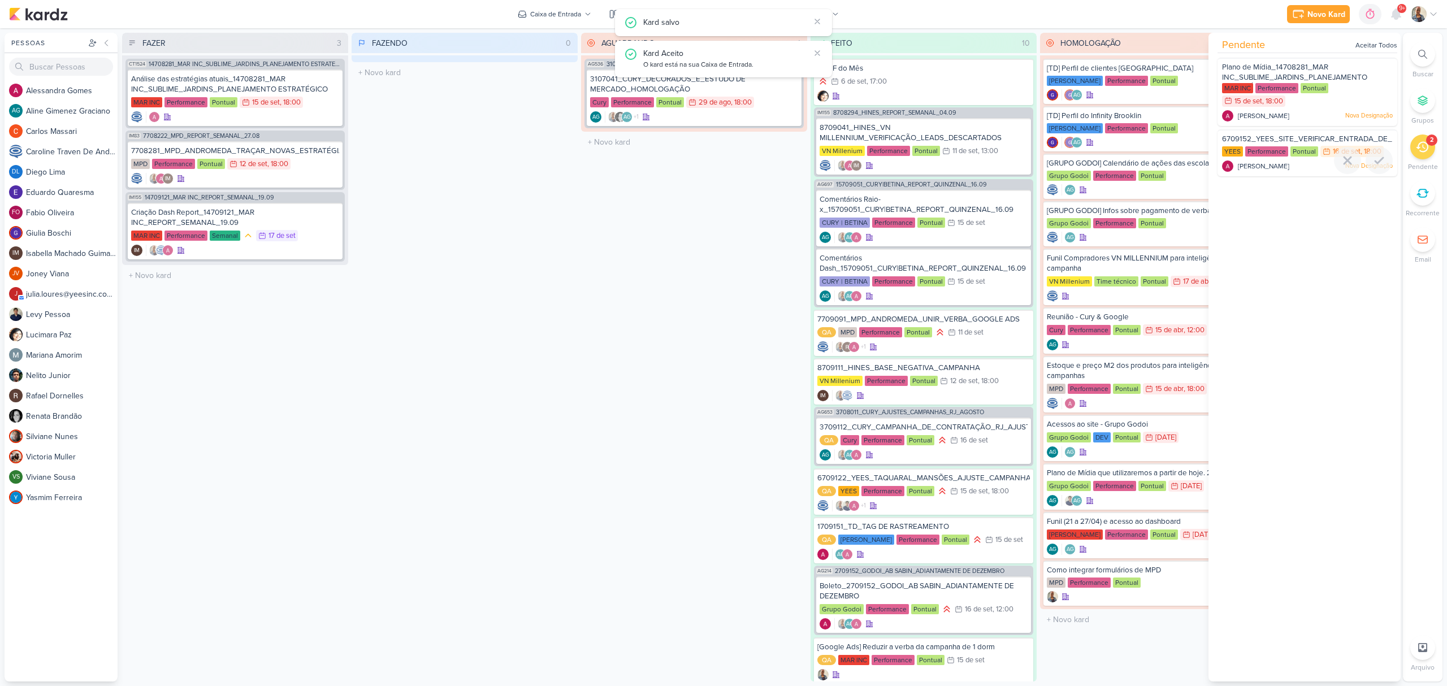
click at [1266, 138] on span "6709152_YEES_SITE_VERIFICAR_ENTRADA_DE_LEADS" at bounding box center [1318, 139] width 193 height 9
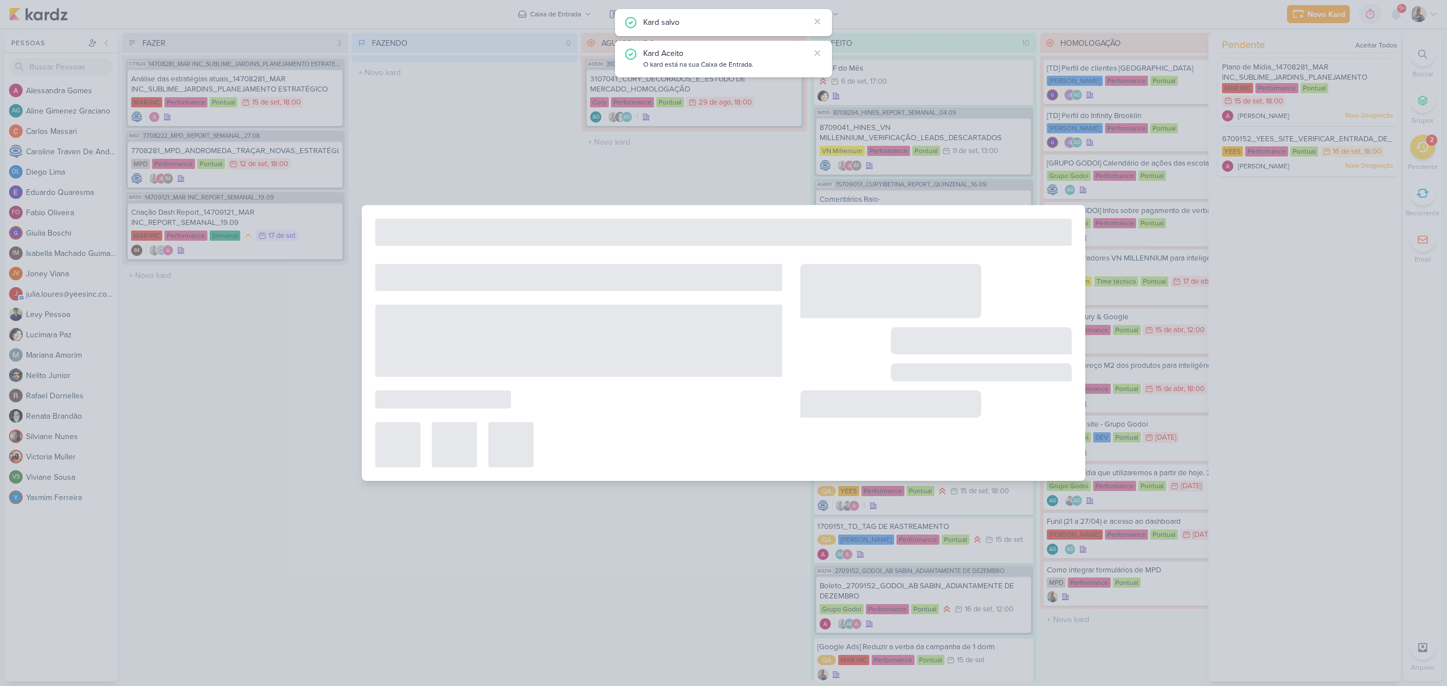
type input "6709152_YEES_SITE_VERIFICAR_ENTRADA_DE_LEADS"
type input "16 de setembro de 2025 às 18:00"
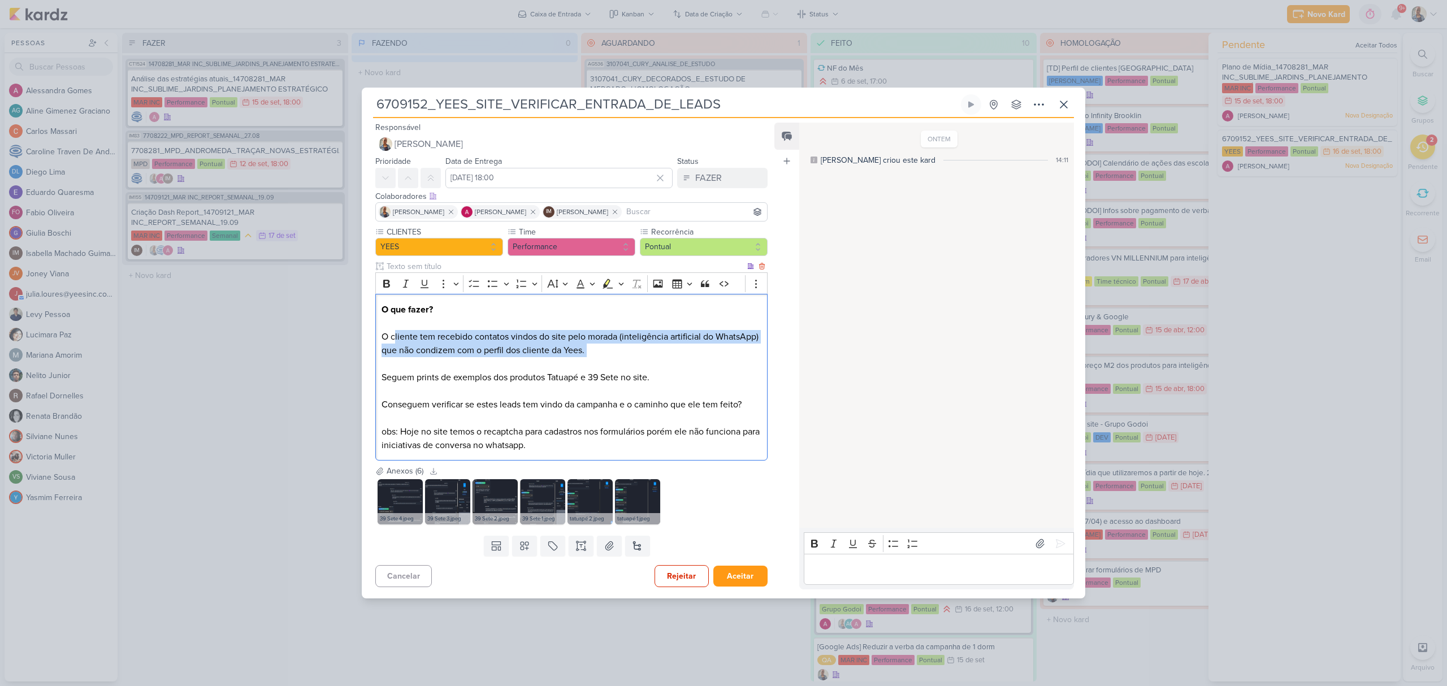
drag, startPoint x: 394, startPoint y: 340, endPoint x: 693, endPoint y: 367, distance: 299.7
click at [693, 367] on p "O que fazer? O cliente tem recebido contatos vindos do site pelo morada (inteli…" at bounding box center [572, 377] width 380 height 149
click at [647, 365] on p "O que fazer? O cliente tem recebido contatos vindos do site pelo morada (inteli…" at bounding box center [572, 377] width 380 height 149
drag, startPoint x: 406, startPoint y: 356, endPoint x: 636, endPoint y: 369, distance: 230.5
click at [636, 369] on p "O que fazer? O cliente tem recebido contatos vindos do site pelo morada (inteli…" at bounding box center [572, 377] width 380 height 149
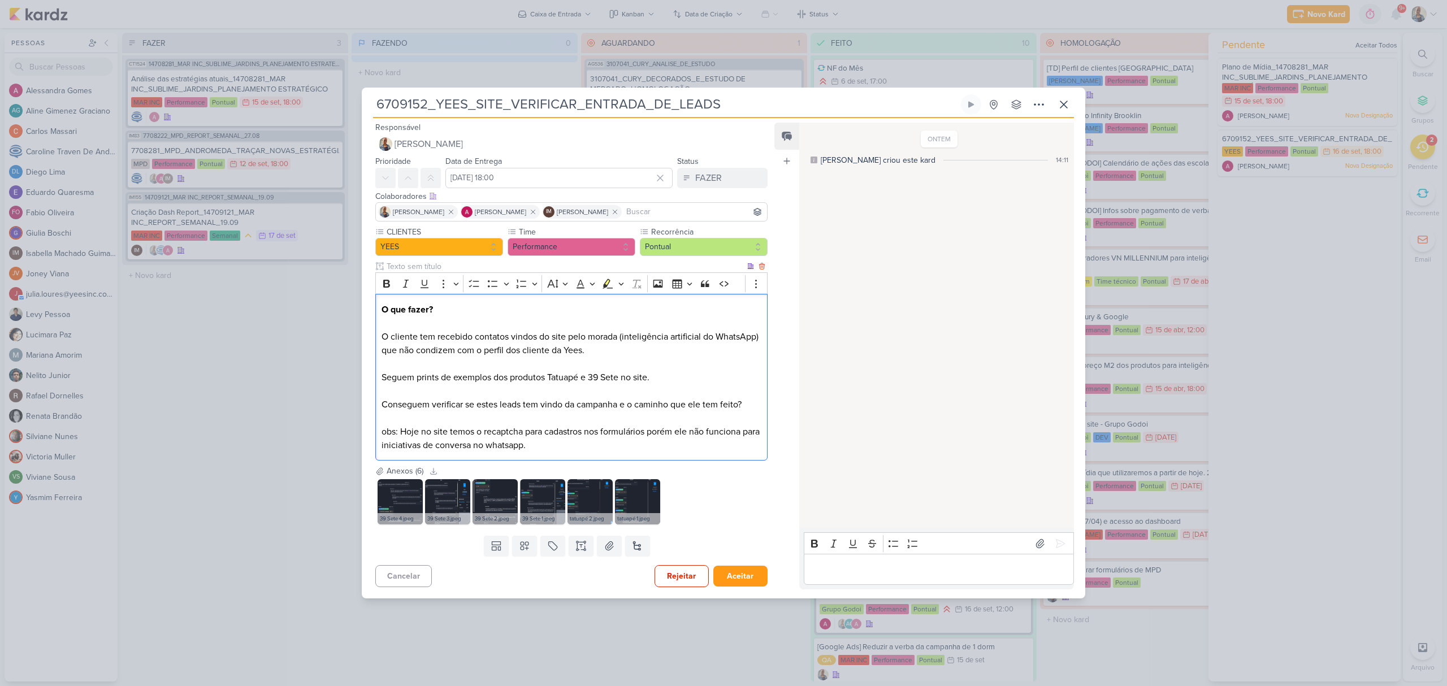
click at [500, 386] on p "O que fazer? O cliente tem recebido contatos vindos do site pelo morada (inteli…" at bounding box center [572, 377] width 380 height 149
drag, startPoint x: 439, startPoint y: 378, endPoint x: 806, endPoint y: 388, distance: 367.0
click at [806, 388] on div "Responsável Iara Santos Iara Santos Alessandra Gomes AG Aline Gimenez Graciano …" at bounding box center [724, 358] width 724 height 481
click at [670, 391] on p "O que fazer? O cliente tem recebido contatos vindos do site pelo morada (inteli…" at bounding box center [572, 377] width 380 height 149
drag, startPoint x: 412, startPoint y: 404, endPoint x: 786, endPoint y: 423, distance: 374.2
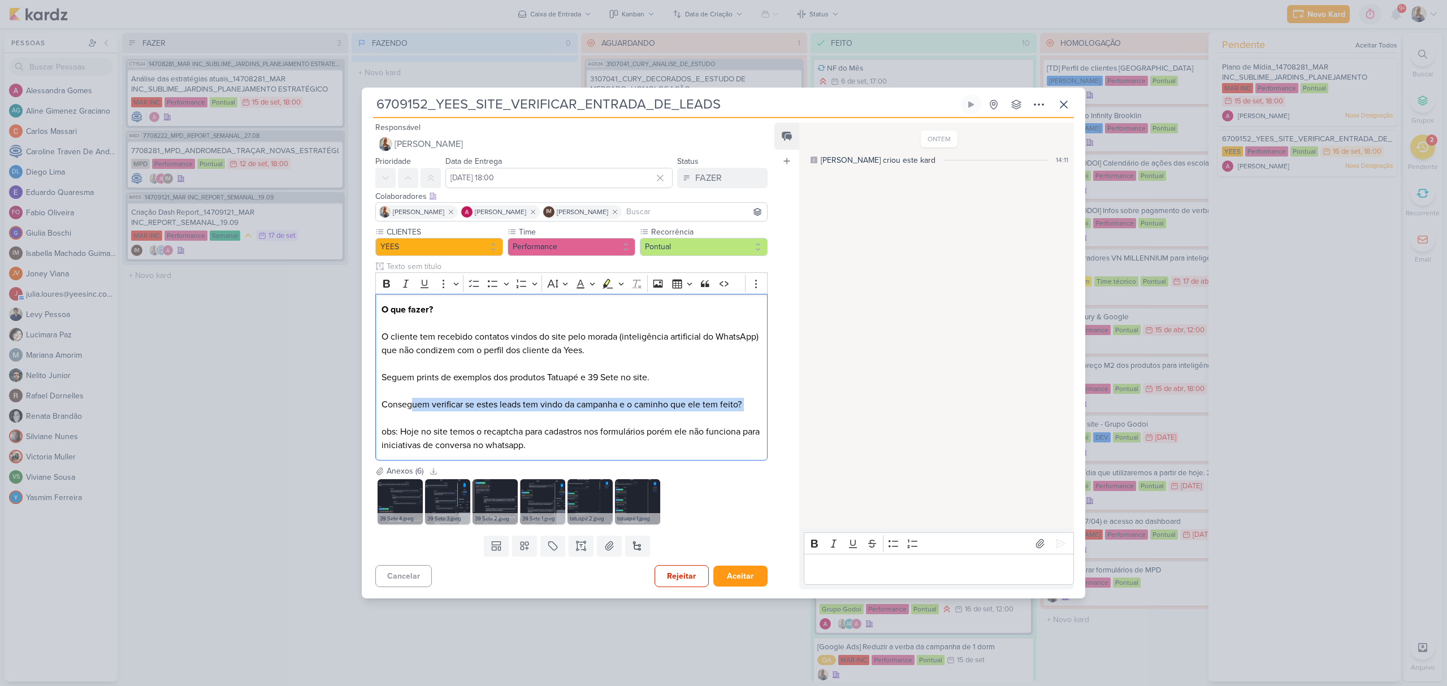
click at [786, 423] on div "Responsável Iara Santos Iara Santos Alessandra Gomes AG Aline Gimenez Graciano …" at bounding box center [724, 358] width 724 height 481
click at [670, 427] on p "O que fazer? O cliente tem recebido contatos vindos do site pelo morada (inteli…" at bounding box center [572, 377] width 380 height 149
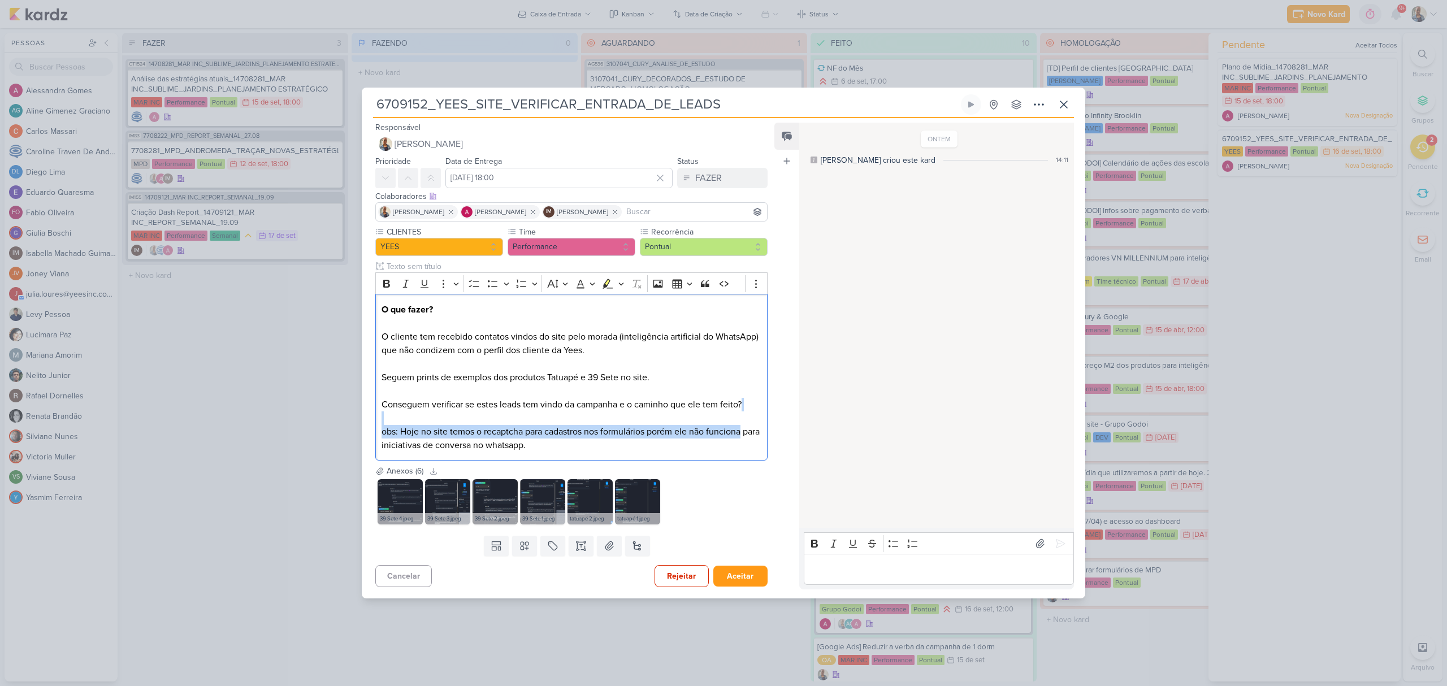
drag, startPoint x: 491, startPoint y: 423, endPoint x: 853, endPoint y: 428, distance: 361.9
click at [853, 428] on div "Responsável Iara Santos Iara Santos Alessandra Gomes AG Aline Gimenez Graciano …" at bounding box center [724, 358] width 724 height 481
click at [628, 445] on p "O que fazer? O cliente tem recebido contatos vindos do site pelo morada (inteli…" at bounding box center [572, 377] width 380 height 149
drag, startPoint x: 482, startPoint y: 438, endPoint x: 672, endPoint y: 444, distance: 190.6
click at [672, 444] on p "O que fazer? O cliente tem recebido contatos vindos do site pelo morada (inteli…" at bounding box center [572, 377] width 380 height 149
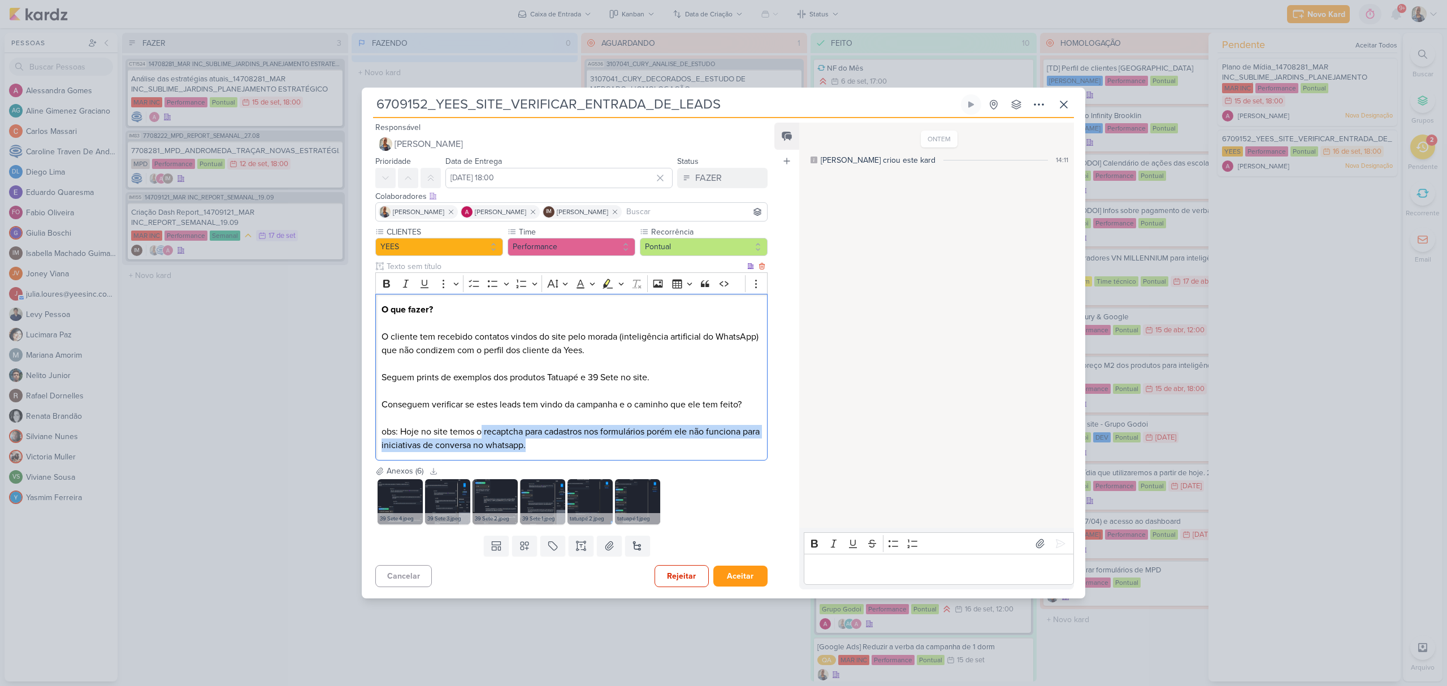
click at [660, 448] on p "O que fazer? O cliente tem recebido contatos vindos do site pelo morada (inteli…" at bounding box center [572, 377] width 380 height 149
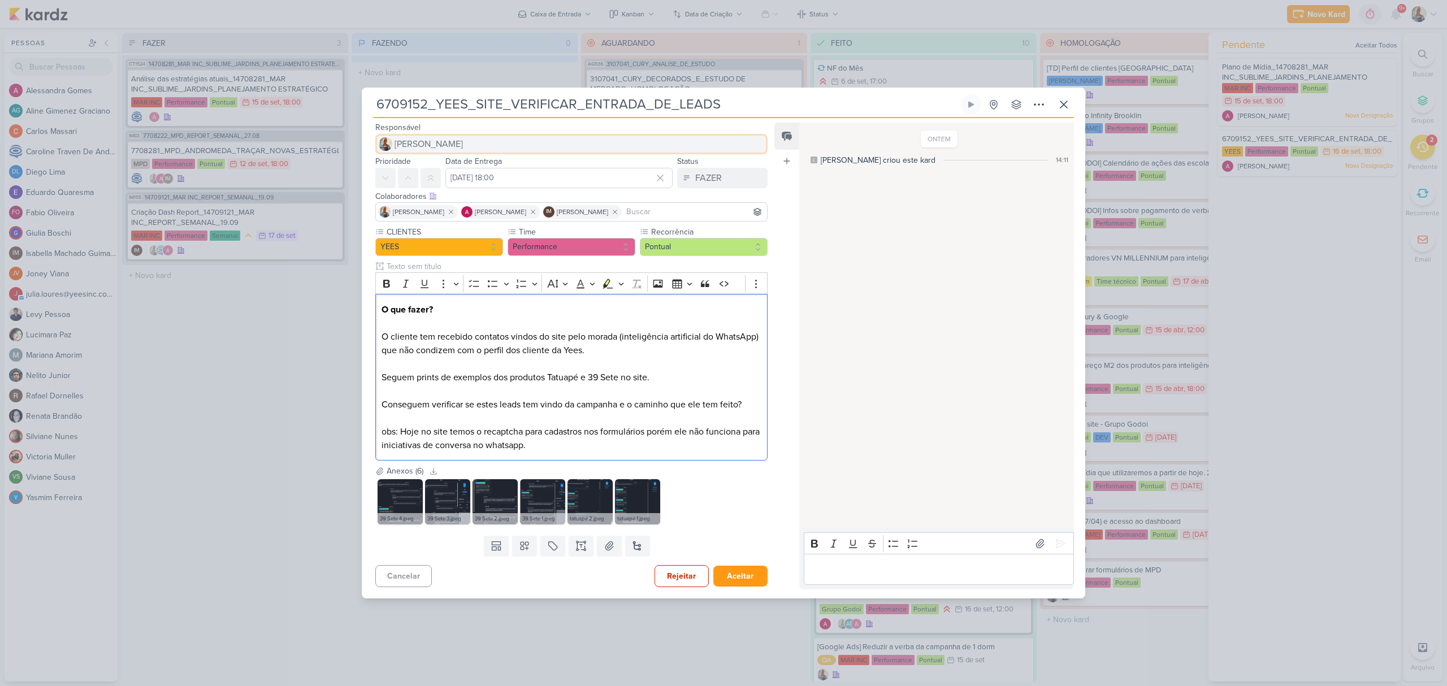
click at [408, 139] on span "[PERSON_NAME]" at bounding box center [429, 144] width 68 height 14
type input "levy"
click at [427, 156] on button "Levy Pessoa" at bounding box center [571, 166] width 391 height 20
click at [733, 579] on button "Redesignar e Fechar" at bounding box center [719, 576] width 98 height 21
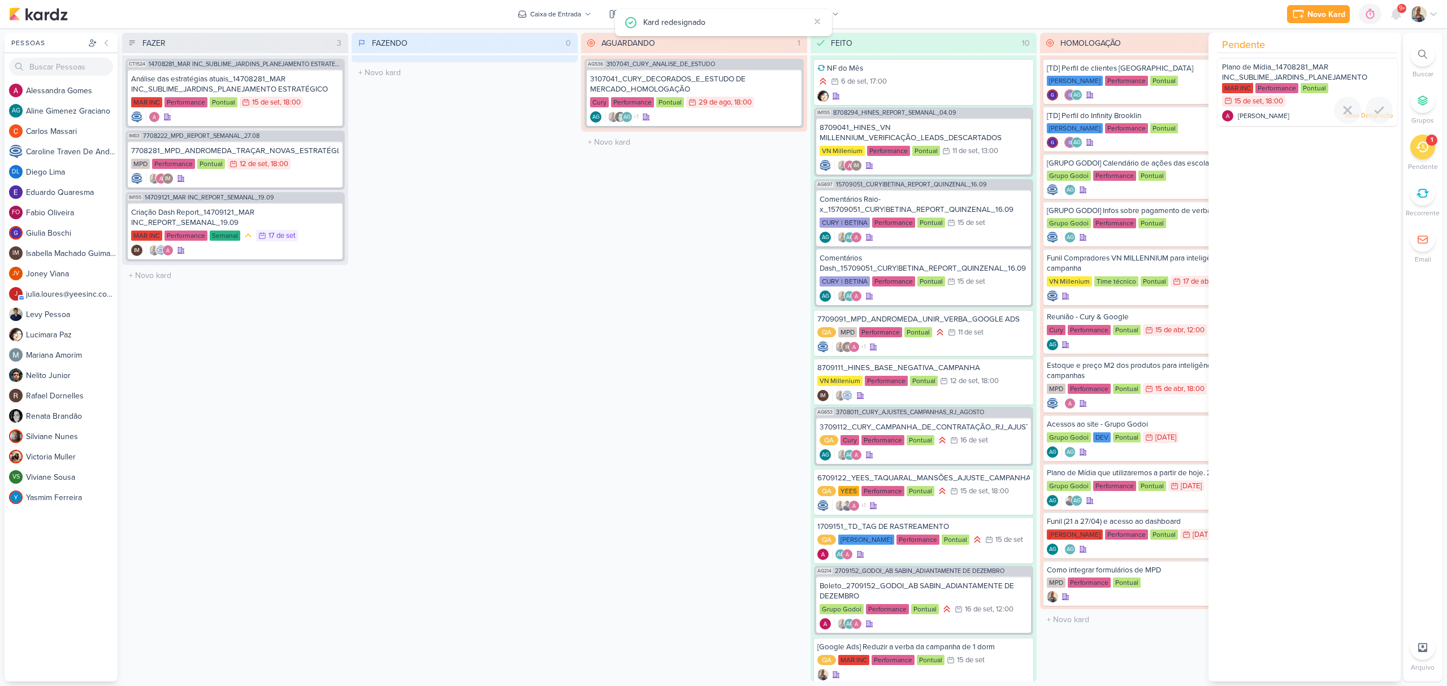
click at [1294, 101] on div "MAR INC Performance Pontual 15/9 15 de set , 18:00" at bounding box center [1307, 95] width 171 height 25
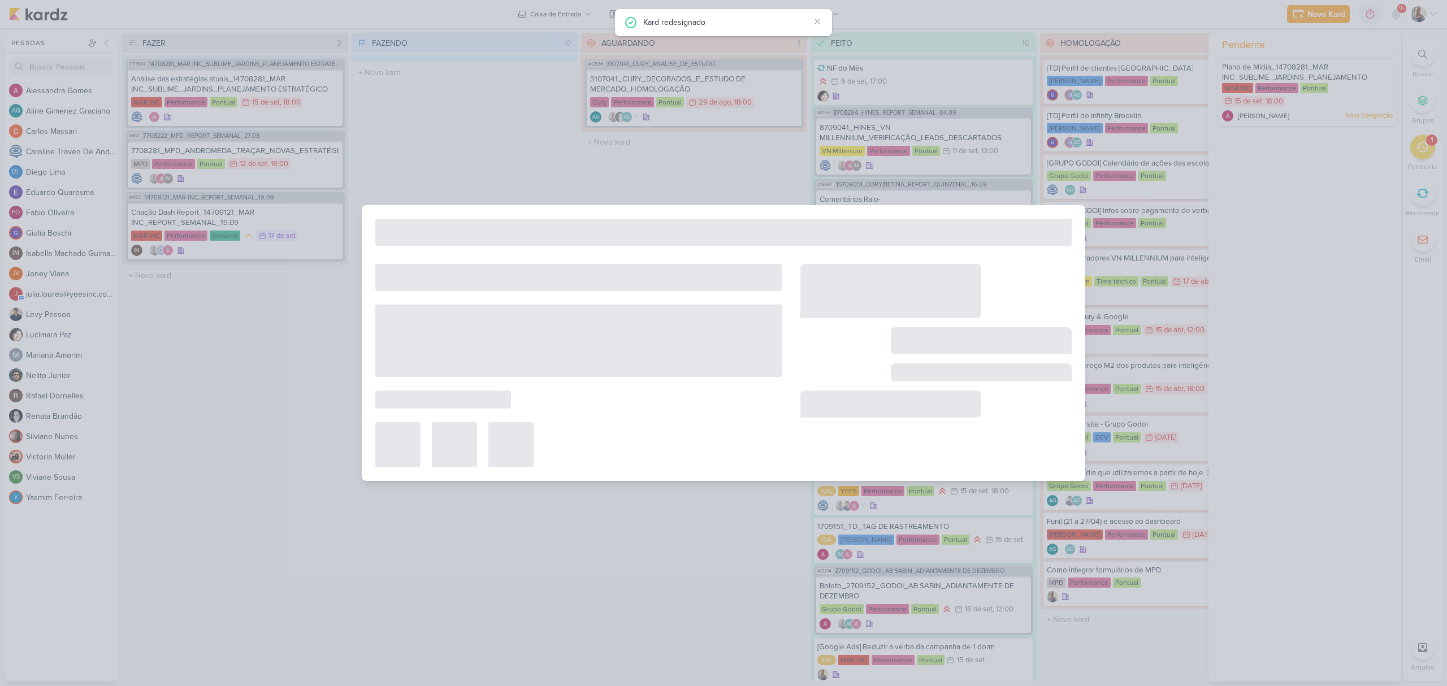
type input "Plano de Mídia_14708281_MAR INC_SUBLIME_JARDINS_PLANEJAMENTO ESTRATÉGICO"
type input "15 de setembro de 2025 às 18:00"
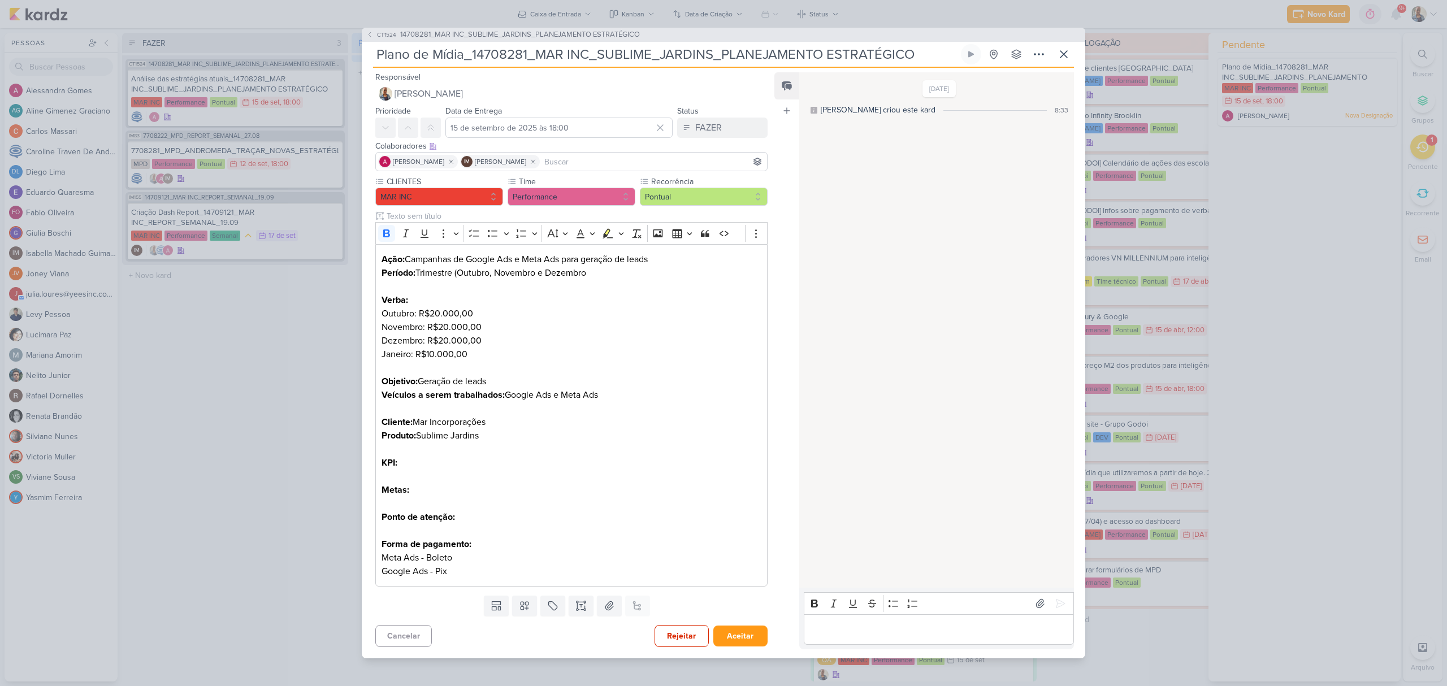
drag, startPoint x: 470, startPoint y: 61, endPoint x: 835, endPoint y: 96, distance: 366.3
click at [835, 96] on div "CT1524 14708281_MAR INC_SUBLIME_JARDINS_PLANEJAMENTO ESTRATÉGICO Plano de Mídia…" at bounding box center [724, 343] width 724 height 631
click at [616, 364] on p "Verba: Outubro: R$20.000,00 Novembro: R$20.000,00 Dezembro: R$20.000,00 Janeiro…" at bounding box center [572, 333] width 380 height 81
drag, startPoint x: 435, startPoint y: 265, endPoint x: 616, endPoint y: 265, distance: 181.5
click at [616, 265] on p "Ação: Campanhas de Google Ads e Meta Ads para geração de leads Período: Trimest…" at bounding box center [572, 266] width 380 height 27
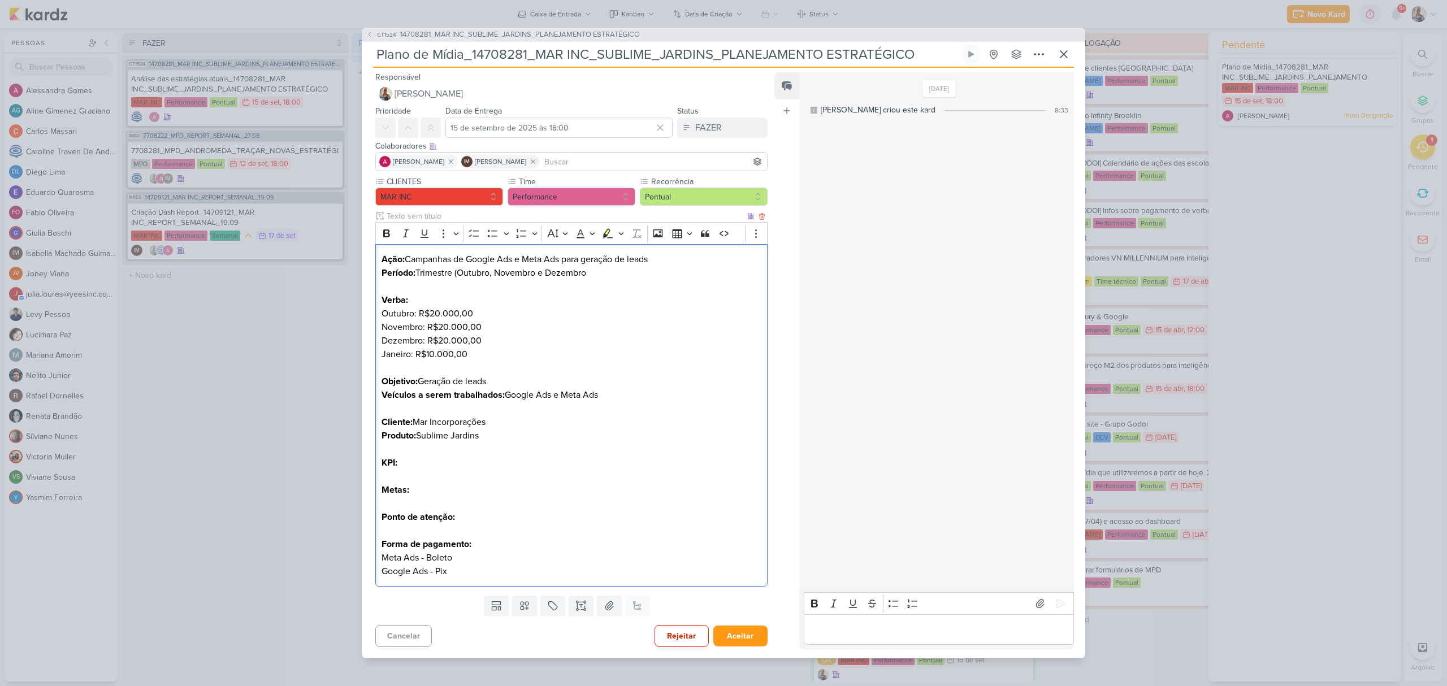
click at [531, 282] on p "Editor editing area: main" at bounding box center [572, 287] width 380 height 14
drag, startPoint x: 430, startPoint y: 313, endPoint x: 508, endPoint y: 314, distance: 78.0
click at [508, 314] on p "Verba: Outubro: R$20.000,00 Novembro: R$20.000,00 Dezembro: R$20.000,00 Janeiro…" at bounding box center [572, 333] width 380 height 81
click at [505, 325] on p "Verba: Outubro: R$20.000,00 Novembro: R$20.000,00 Dezembro: R$20.000,00 Janeiro…" at bounding box center [572, 333] width 380 height 81
drag, startPoint x: 451, startPoint y: 353, endPoint x: 590, endPoint y: 376, distance: 141.6
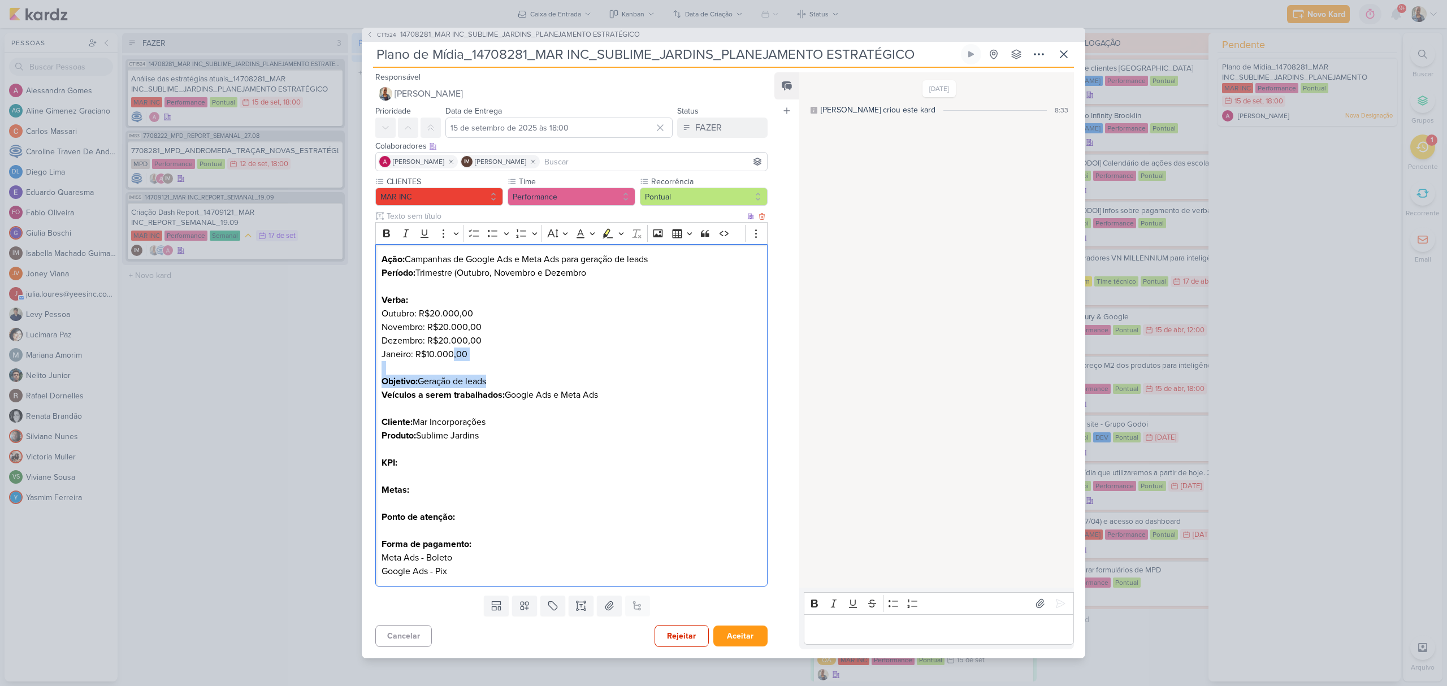
click at [589, 375] on div "Ação: Campanhas de Google Ads e Meta Ads para geração de leads Período: Trimest…" at bounding box center [571, 415] width 392 height 343
drag, startPoint x: 496, startPoint y: 394, endPoint x: 702, endPoint y: 412, distance: 207.1
click at [702, 412] on p "Objetivo: Geração de leads Veículos a serem trabalhados: Google Ads e Meta Ads" at bounding box center [572, 395] width 380 height 41
click at [626, 426] on p "Cliente: Mar Incorporações" at bounding box center [572, 423] width 380 height 14
drag, startPoint x: 466, startPoint y: 419, endPoint x: 687, endPoint y: 451, distance: 223.4
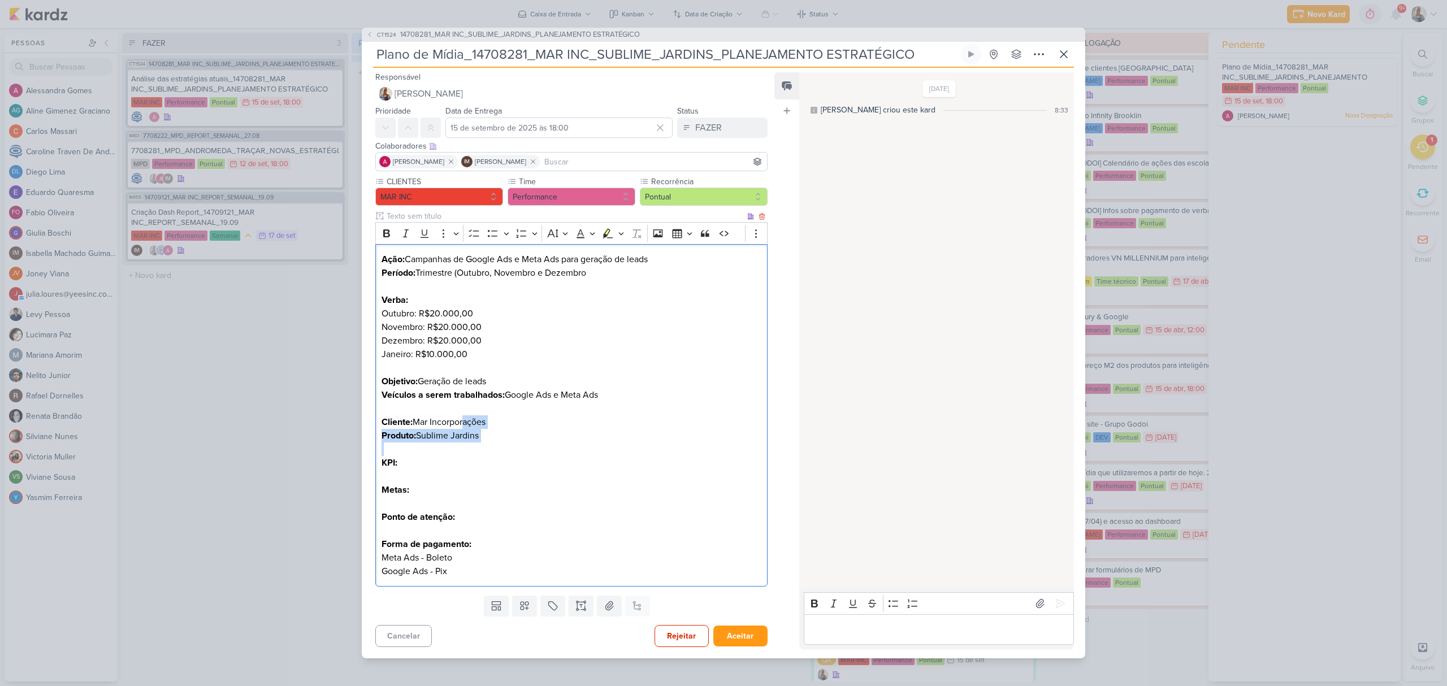
click at [687, 451] on div "Ação: Campanhas de Google Ads e Meta Ads para geração de leads Período: Trimest…" at bounding box center [571, 415] width 392 height 343
click at [656, 467] on p "KPI:" at bounding box center [572, 463] width 380 height 14
drag, startPoint x: 505, startPoint y: 479, endPoint x: 674, endPoint y: 512, distance: 171.6
click at [670, 511] on div "Ação: Campanhas de Google Ads e Meta Ads para geração de leads Período: Trimest…" at bounding box center [571, 415] width 392 height 343
click at [674, 518] on p "Ponto de atenção:" at bounding box center [572, 518] width 380 height 14
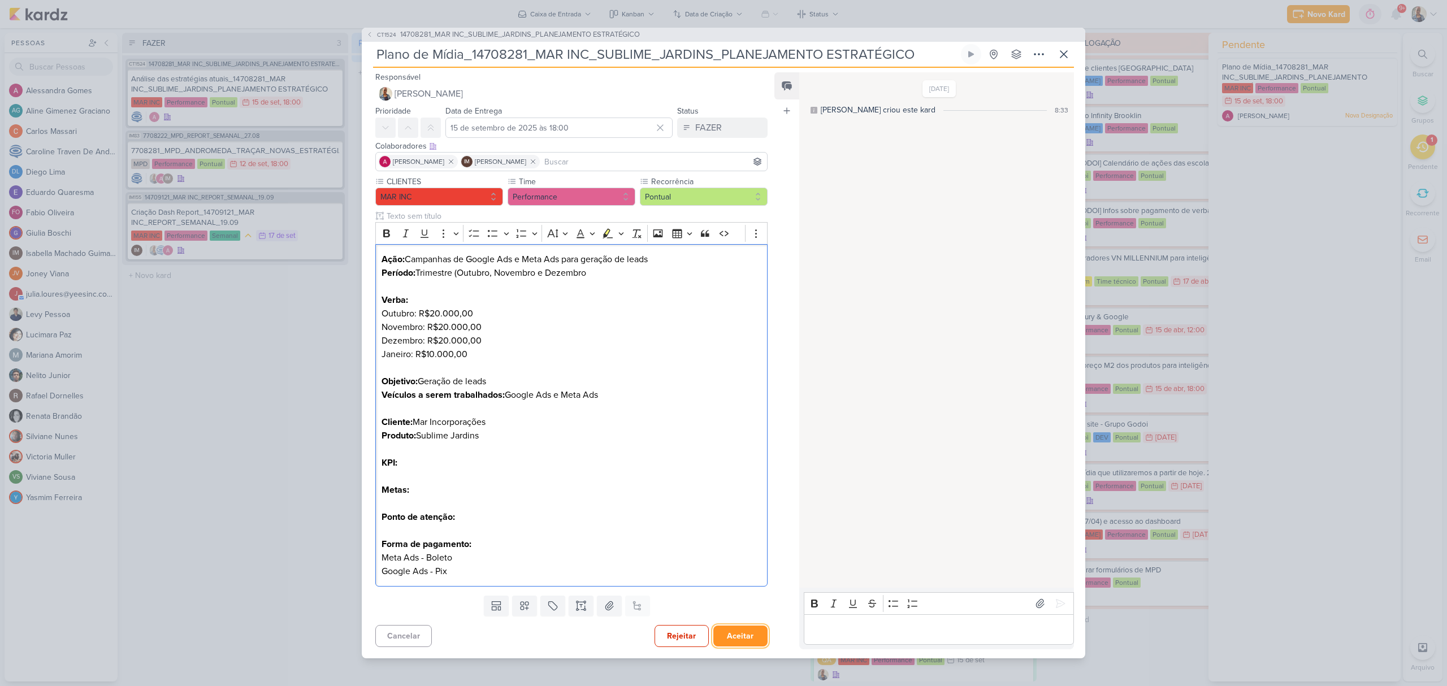
click at [732, 638] on button "Aceitar" at bounding box center [740, 636] width 54 height 21
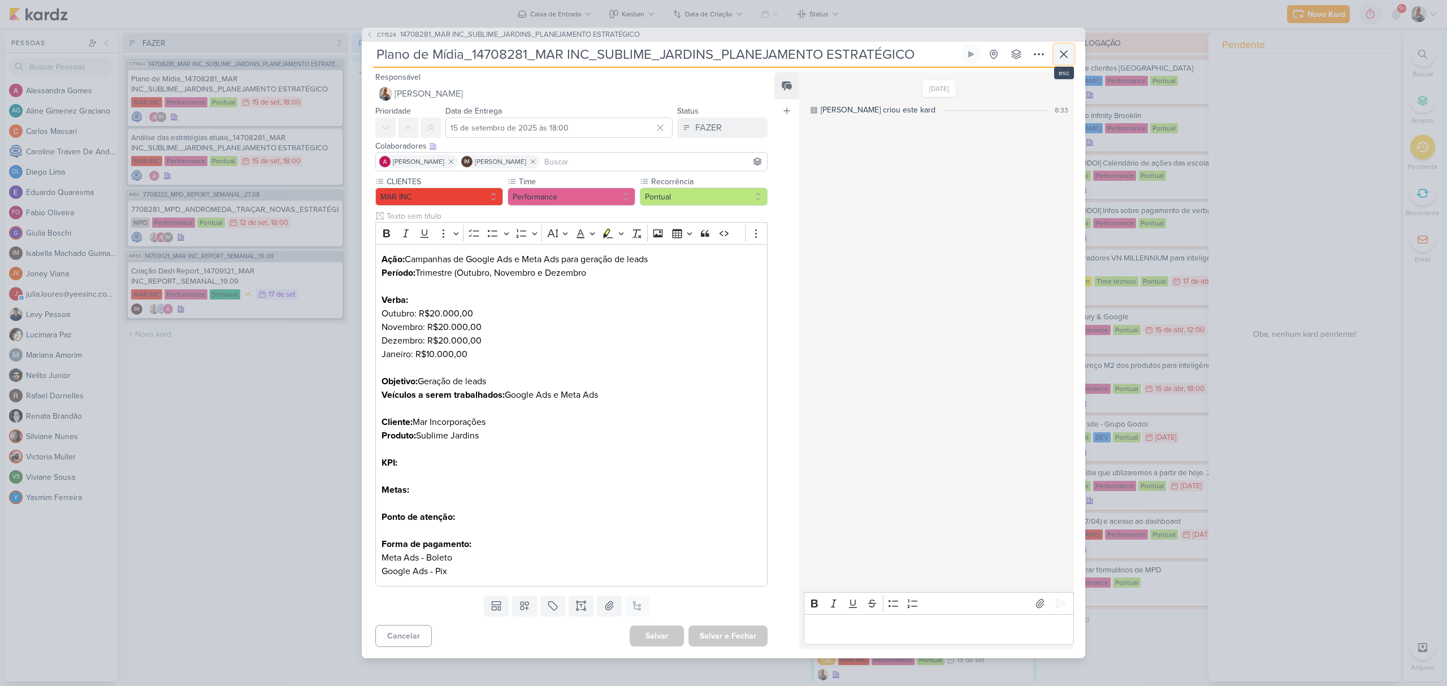
click at [1066, 51] on icon at bounding box center [1064, 54] width 7 height 7
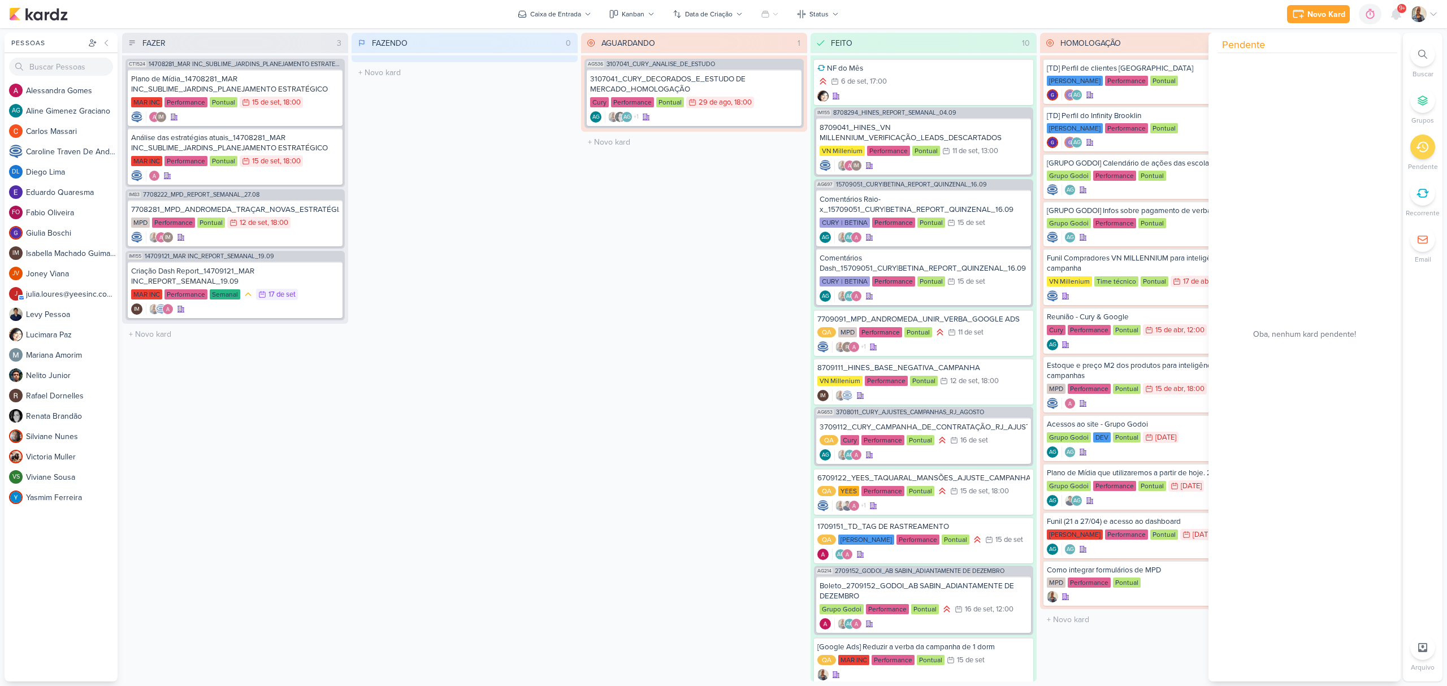
click at [726, 195] on div "AGUARDANDO 1 Mover Para Esquerda Mover Para Direita Deletar AG536 3107041_CURY_…" at bounding box center [694, 357] width 226 height 649
